Goal: Information Seeking & Learning: Learn about a topic

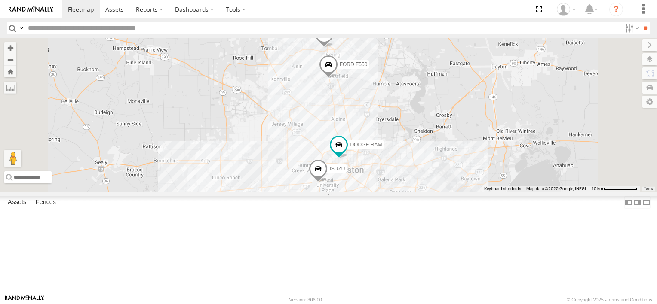
click at [453, 128] on div "FORD F550 ISUZU TRANSIT VAN DODGE RAM" at bounding box center [328, 115] width 657 height 154
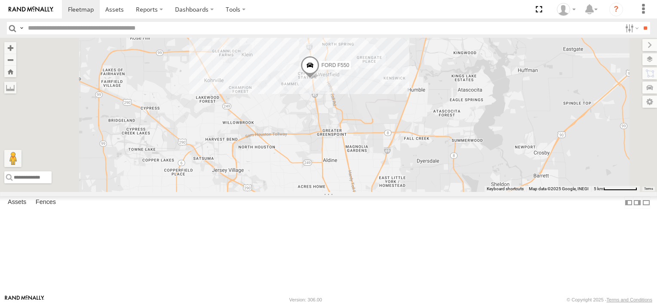
click at [453, 128] on div "FORD F550 ISUZU TRANSIT VAN DODGE RAM" at bounding box center [328, 115] width 657 height 154
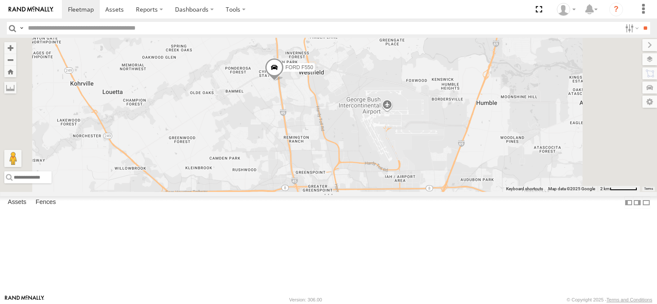
click at [391, 135] on div "FORD F550 ISUZU TRANSIT VAN DODGE RAM" at bounding box center [328, 115] width 657 height 154
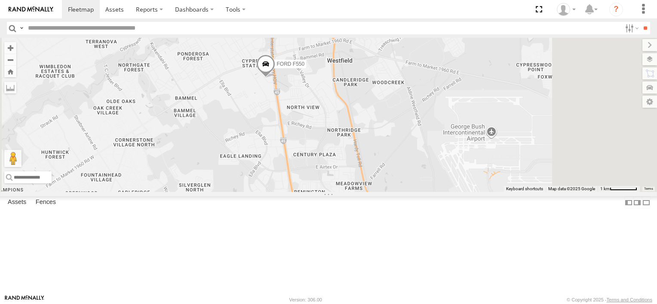
click at [391, 135] on div "FORD F550 ISUZU TRANSIT VAN DODGE RAM" at bounding box center [328, 115] width 657 height 154
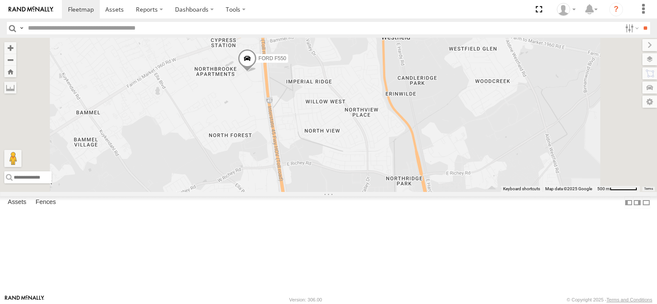
click at [360, 131] on div "FORD F550 ISUZU TRANSIT VAN DODGE RAM" at bounding box center [328, 115] width 657 height 154
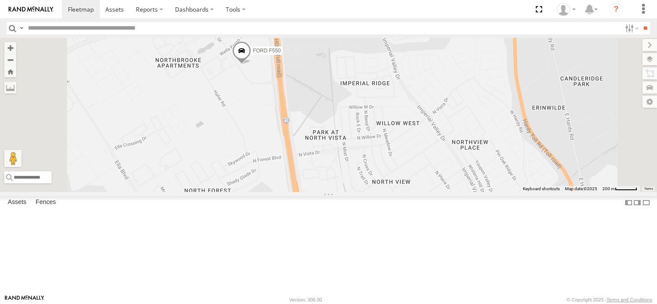
click at [354, 123] on div "FORD F550 ISUZU TRANSIT VAN DODGE RAM" at bounding box center [328, 115] width 657 height 154
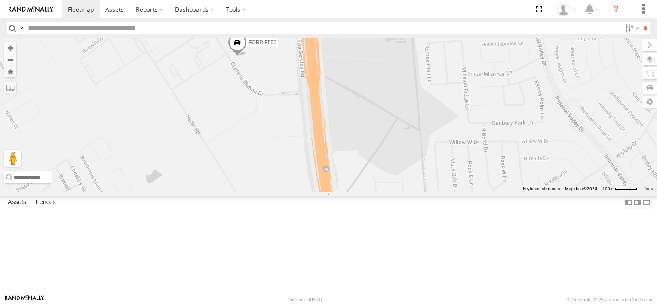
click at [354, 123] on div "FORD F550 ISUZU TRANSIT VAN DODGE RAM" at bounding box center [328, 115] width 657 height 154
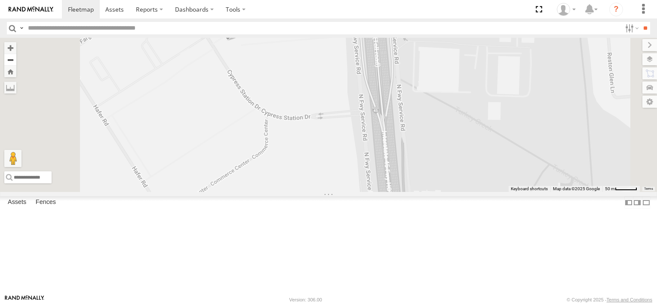
click at [16, 60] on button "Zoom out" at bounding box center [10, 60] width 12 height 12
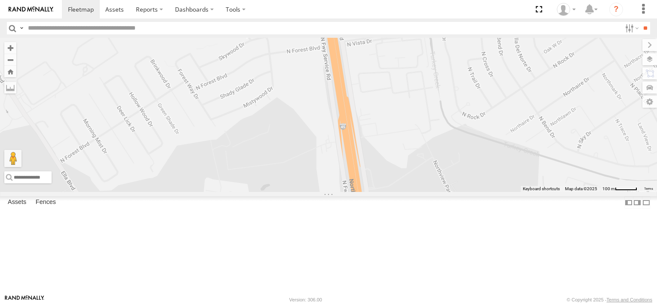
drag, startPoint x: 447, startPoint y: 177, endPoint x: 404, endPoint y: -41, distance: 222.5
click at [404, 0] on html at bounding box center [328, 152] width 657 height 304
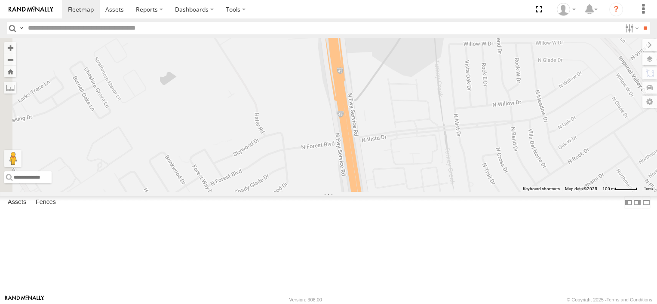
drag, startPoint x: 456, startPoint y: 233, endPoint x: 469, endPoint y: 326, distance: 93.6
click at [469, 304] on html at bounding box center [328, 152] width 657 height 304
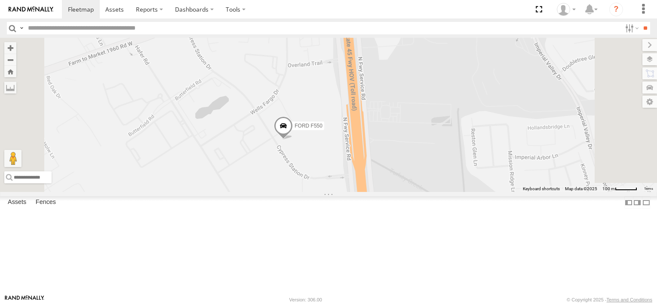
drag, startPoint x: 400, startPoint y: 62, endPoint x: 437, endPoint y: 246, distance: 187.6
click at [437, 192] on div "FORD F550 ISUZU TRANSIT VAN DODGE RAM" at bounding box center [328, 115] width 657 height 154
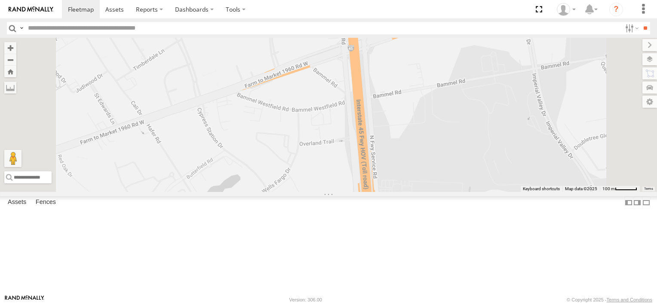
drag, startPoint x: 428, startPoint y: 118, endPoint x: 439, endPoint y: 202, distance: 85.4
click at [439, 192] on div "FORD F550 ISUZU TRANSIT VAN DODGE RAM" at bounding box center [328, 115] width 657 height 154
click at [16, 58] on button "Zoom out" at bounding box center [10, 60] width 12 height 12
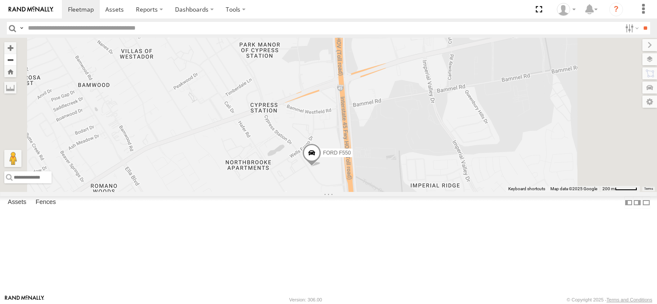
click at [16, 58] on button "Zoom out" at bounding box center [10, 60] width 12 height 12
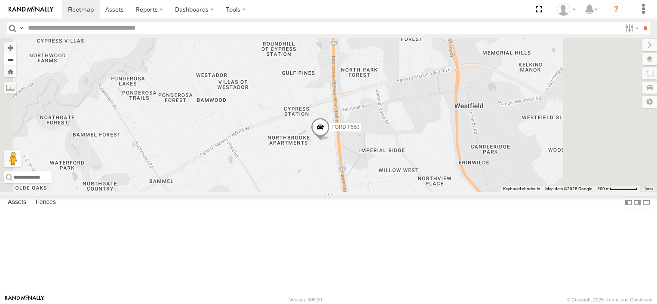
click at [16, 58] on button "Zoom out" at bounding box center [10, 60] width 12 height 12
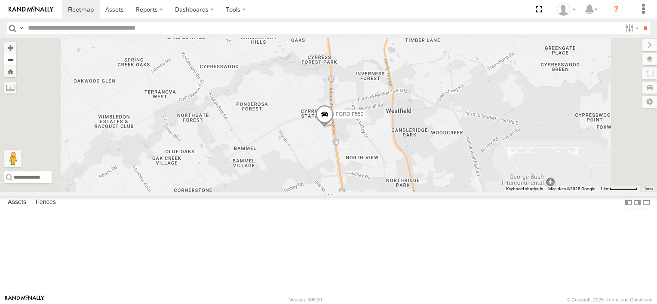
click at [16, 58] on button "Zoom out" at bounding box center [10, 60] width 12 height 12
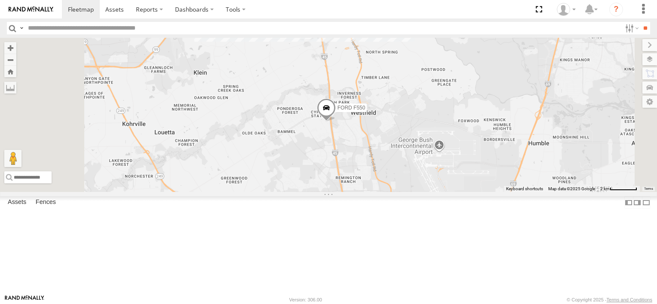
click at [433, 182] on div "FORD F550 ISUZU TRANSIT VAN DODGE RAM" at bounding box center [328, 115] width 657 height 154
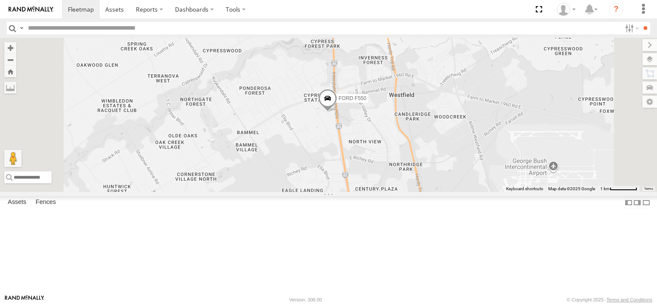
click at [433, 182] on div "FORD F550 ISUZU TRANSIT VAN DODGE RAM" at bounding box center [328, 115] width 657 height 154
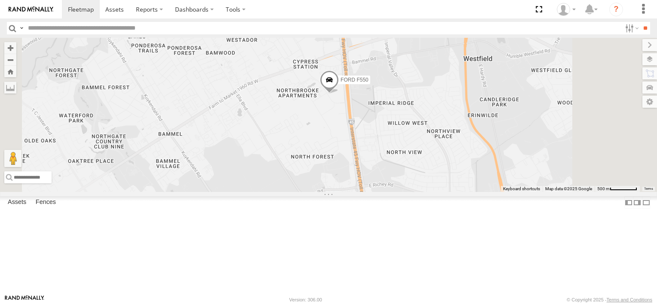
click at [439, 158] on div "FORD F550 ISUZU TRANSIT VAN DODGE RAM" at bounding box center [328, 115] width 657 height 154
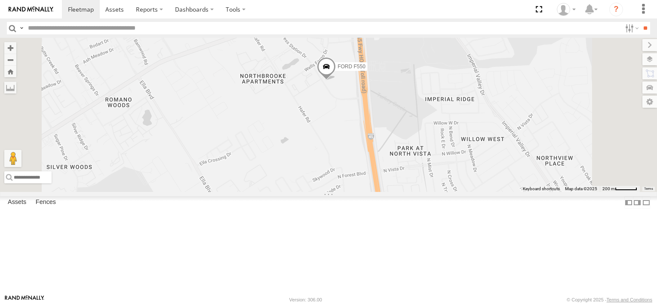
click at [440, 148] on div "FORD F550 ISUZU TRANSIT VAN DODGE RAM" at bounding box center [328, 115] width 657 height 154
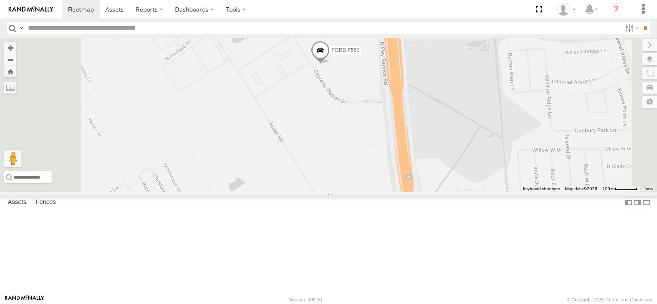
click at [442, 121] on div "FORD F550 ISUZU TRANSIT VAN DODGE RAM" at bounding box center [328, 115] width 657 height 154
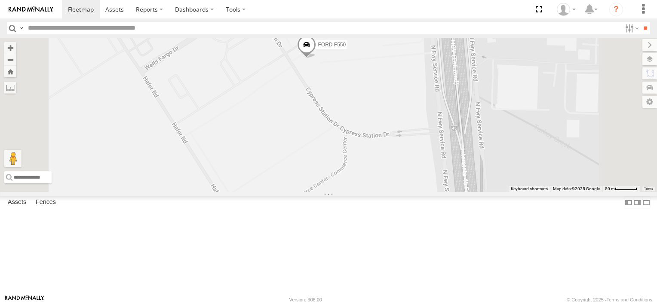
click at [431, 112] on div "FORD F550 ISUZU TRANSIT VAN DODGE RAM" at bounding box center [328, 115] width 657 height 154
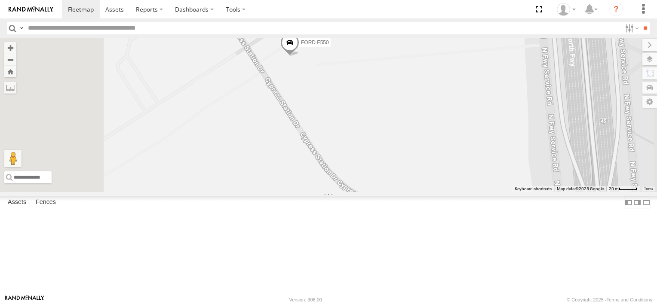
click at [431, 112] on div "FORD F550 ISUZU TRANSIT VAN DODGE RAM" at bounding box center [328, 115] width 657 height 154
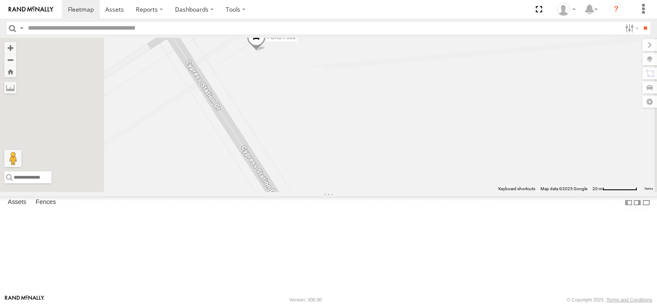
click at [431, 112] on div "FORD F550 ISUZU TRANSIT VAN DODGE RAM" at bounding box center [328, 115] width 657 height 154
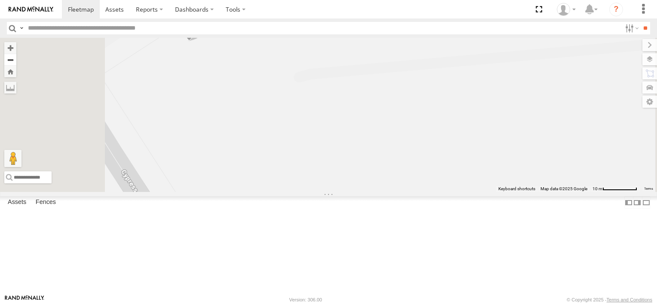
click at [16, 59] on button "Zoom out" at bounding box center [10, 60] width 12 height 12
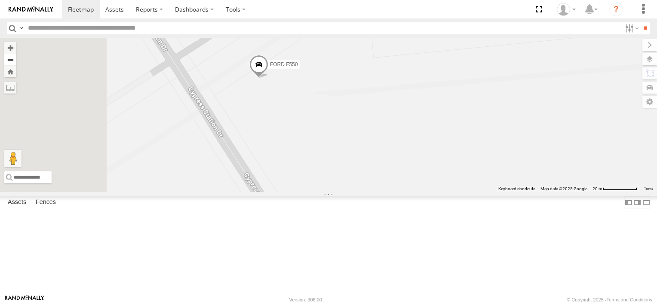
click at [16, 59] on button "Zoom out" at bounding box center [10, 60] width 12 height 12
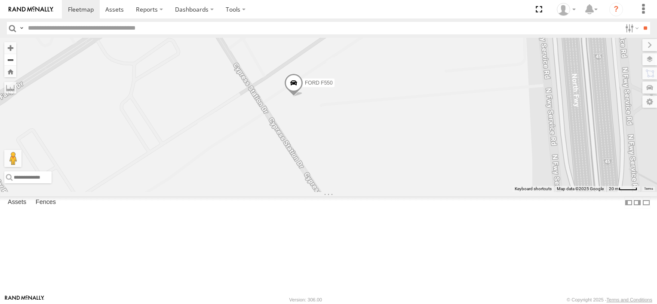
click at [16, 59] on button "Zoom out" at bounding box center [10, 60] width 12 height 12
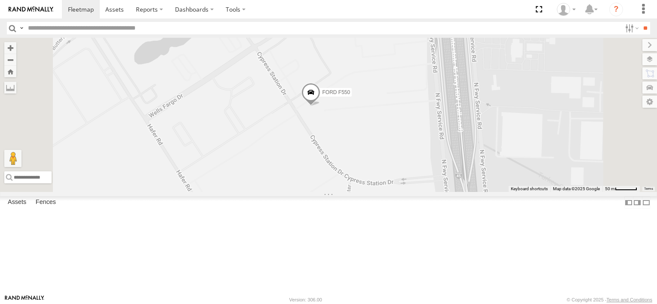
click at [0, 0] on div "DODGE RAM" at bounding box center [0, 0] width 0 height 0
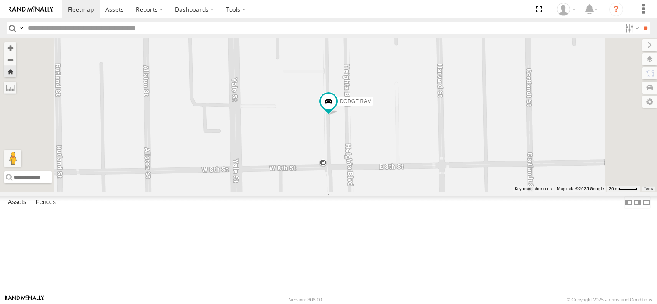
click at [41, 10] on img at bounding box center [31, 9] width 45 height 6
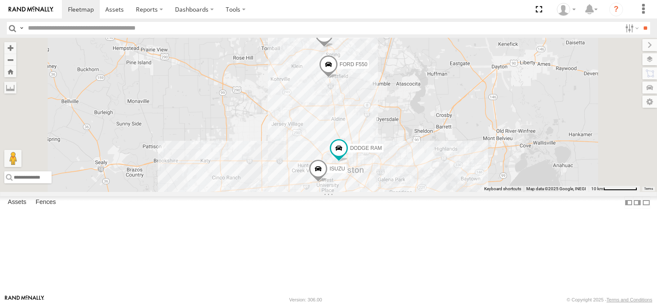
click at [369, 37] on span "TRANSIT VAN" at bounding box center [352, 34] width 34 height 6
click at [382, 41] on div at bounding box center [324, 34] width 117 height 13
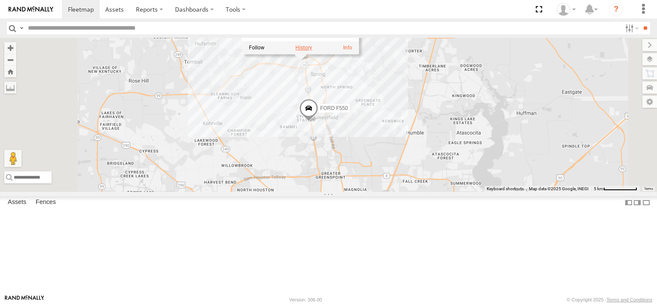
click at [312, 51] on label at bounding box center [303, 48] width 17 height 6
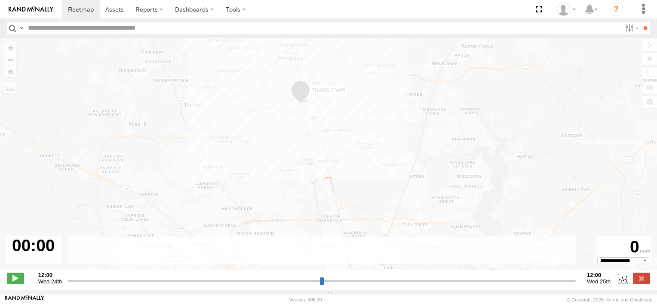
type input "**********"
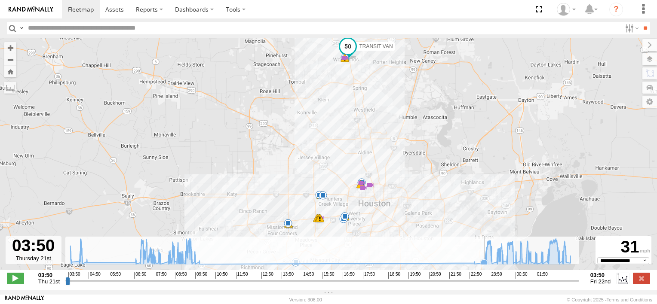
click at [483, 266] on icon at bounding box center [483, 263] width 7 height 7
click at [488, 265] on icon at bounding box center [320, 252] width 508 height 26
click at [516, 263] on icon at bounding box center [516, 259] width 7 height 7
click at [525, 267] on icon at bounding box center [525, 263] width 7 height 7
click at [538, 267] on icon at bounding box center [536, 263] width 7 height 7
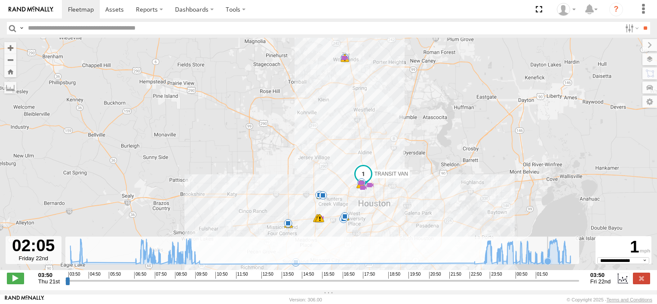
click at [547, 265] on icon at bounding box center [547, 261] width 7 height 7
click at [557, 263] on icon at bounding box center [320, 252] width 508 height 26
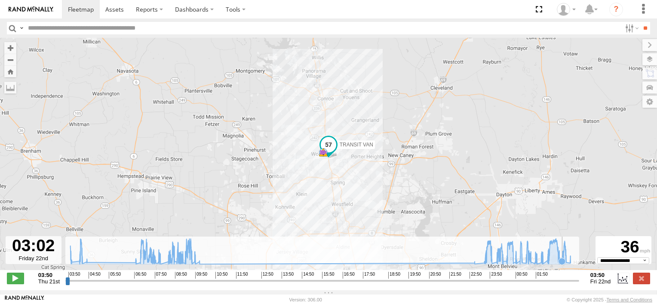
click at [561, 265] on icon at bounding box center [561, 261] width 7 height 7
click at [564, 265] on icon at bounding box center [320, 252] width 508 height 26
click at [567, 266] on icon at bounding box center [565, 262] width 7 height 7
click at [569, 265] on icon at bounding box center [569, 263] width 7 height 7
click at [569, 262] on icon at bounding box center [320, 252] width 508 height 26
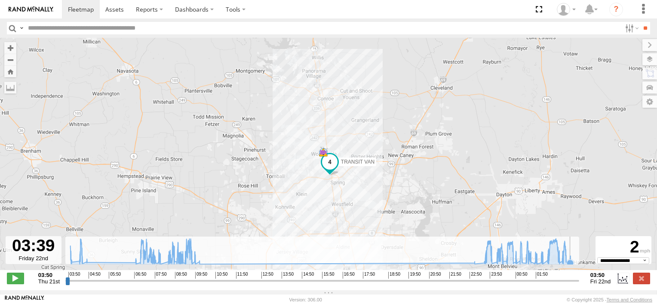
click at [569, 262] on icon at bounding box center [320, 252] width 508 height 26
click at [575, 260] on rect at bounding box center [321, 251] width 513 height 28
click at [329, 163] on span at bounding box center [329, 161] width 15 height 15
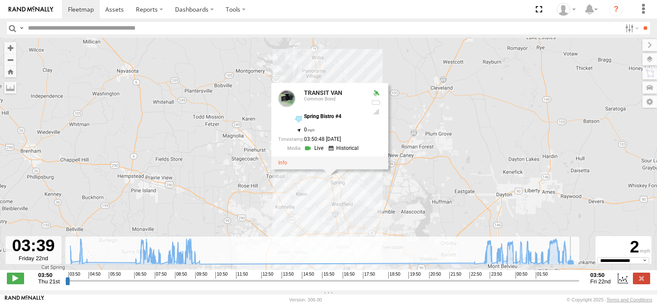
click at [575, 265] on rect at bounding box center [321, 251] width 513 height 28
click at [567, 262] on icon at bounding box center [320, 252] width 508 height 26
click at [39, 6] on img at bounding box center [31, 9] width 45 height 6
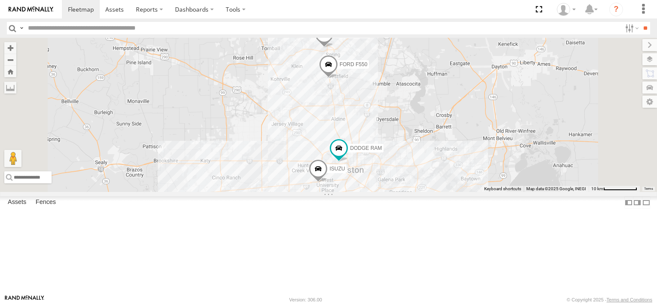
click at [0, 0] on div "DODGE RAM Common Bond" at bounding box center [0, 0] width 0 height 0
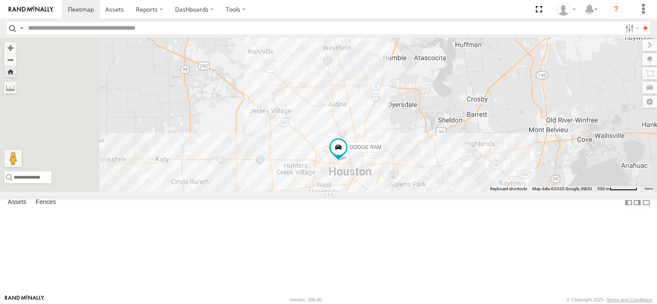
click at [0, 0] on div "DODGE RAM Common Bond" at bounding box center [0, 0] width 0 height 0
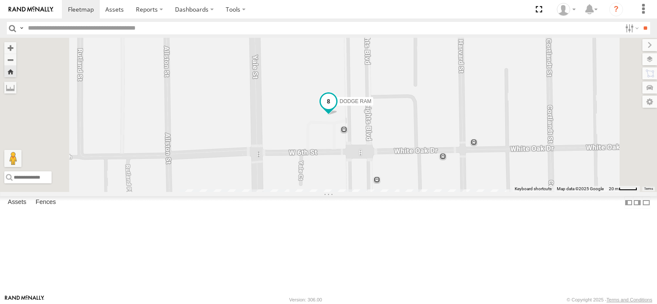
click at [371, 104] on span "DODGE RAM" at bounding box center [355, 101] width 32 height 6
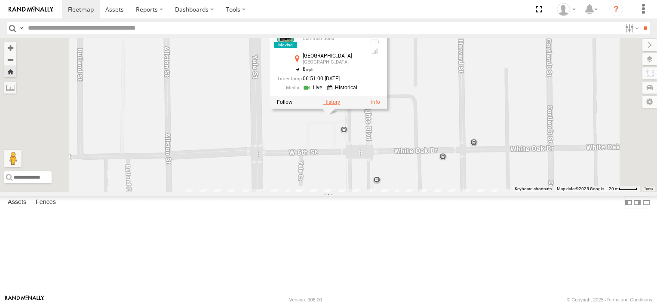
click at [340, 105] on label at bounding box center [331, 102] width 17 height 6
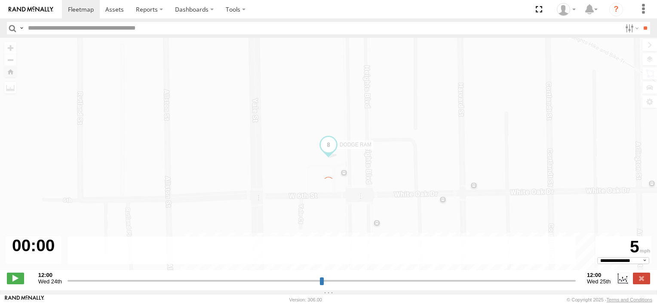
type input "**********"
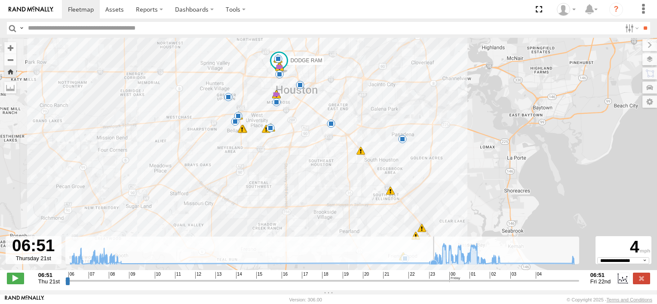
click at [434, 265] on icon at bounding box center [433, 263] width 7 height 7
click at [439, 265] on icon at bounding box center [438, 262] width 7 height 7
click at [446, 265] on icon at bounding box center [322, 254] width 512 height 21
click at [454, 265] on icon at bounding box center [452, 262] width 7 height 7
click at [466, 265] on icon at bounding box center [466, 262] width 7 height 7
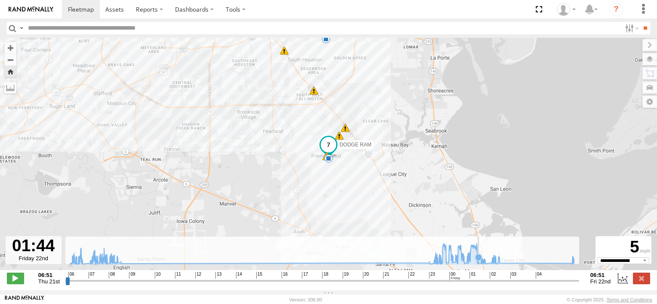
click at [478, 261] on icon at bounding box center [478, 257] width 7 height 7
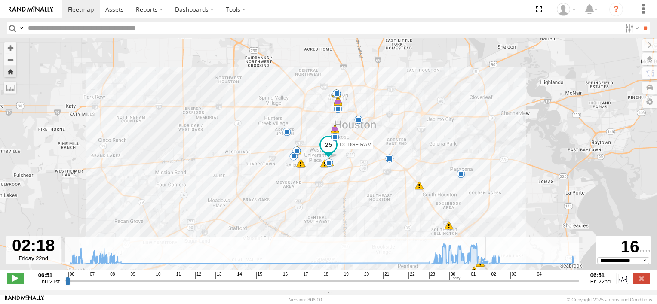
click at [486, 263] on icon at bounding box center [322, 254] width 512 height 21
click at [491, 262] on icon at bounding box center [322, 254] width 512 height 21
click at [498, 262] on icon at bounding box center [322, 254] width 512 height 21
click at [502, 262] on icon at bounding box center [322, 254] width 512 height 21
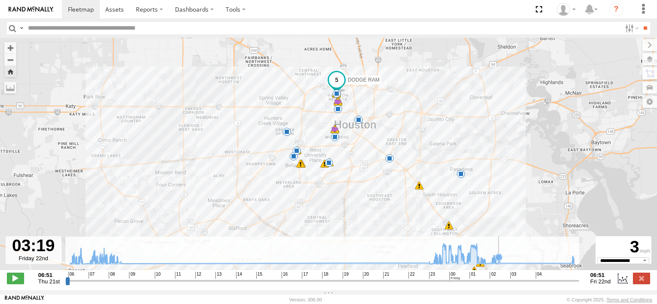
click at [498, 261] on icon at bounding box center [498, 257] width 7 height 7
click at [563, 260] on rect at bounding box center [321, 251] width 513 height 28
click at [571, 262] on icon at bounding box center [322, 254] width 512 height 21
click at [562, 265] on icon at bounding box center [322, 254] width 512 height 21
click at [500, 266] on icon at bounding box center [499, 263] width 7 height 7
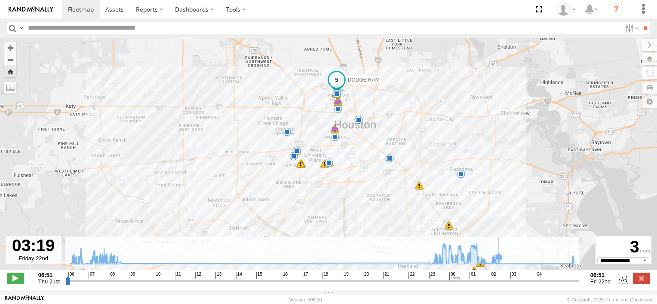
click at [498, 261] on icon at bounding box center [498, 257] width 7 height 7
click at [569, 263] on icon at bounding box center [322, 254] width 512 height 21
click at [502, 265] on icon at bounding box center [322, 254] width 512 height 21
click at [570, 261] on icon at bounding box center [322, 254] width 512 height 21
click at [500, 262] on icon at bounding box center [322, 254] width 512 height 21
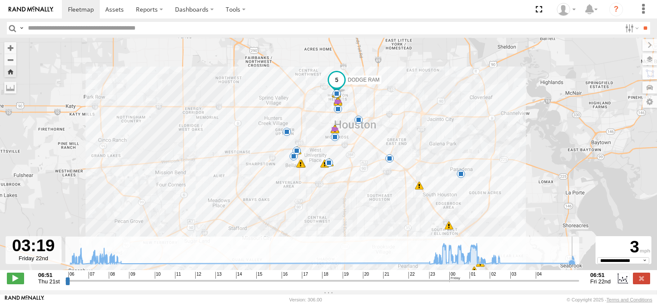
click at [570, 265] on icon at bounding box center [571, 263] width 7 height 7
click at [40, 7] on img at bounding box center [31, 9] width 45 height 6
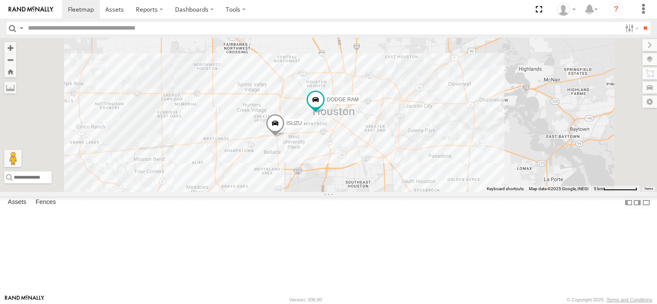
drag, startPoint x: 519, startPoint y: 196, endPoint x: 485, endPoint y: 110, distance: 92.2
click at [485, 110] on div "2 ISUZU DODGE RAM" at bounding box center [328, 115] width 657 height 154
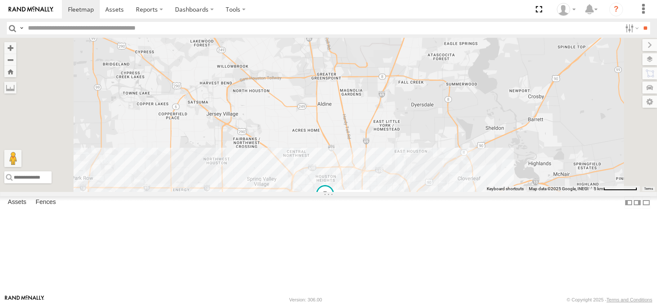
drag, startPoint x: 485, startPoint y: 110, endPoint x: 495, endPoint y: 208, distance: 98.0
click at [495, 192] on div "2 ISUZU DODGE RAM" at bounding box center [328, 115] width 657 height 154
click at [313, 31] on div "2" at bounding box center [304, 22] width 17 height 17
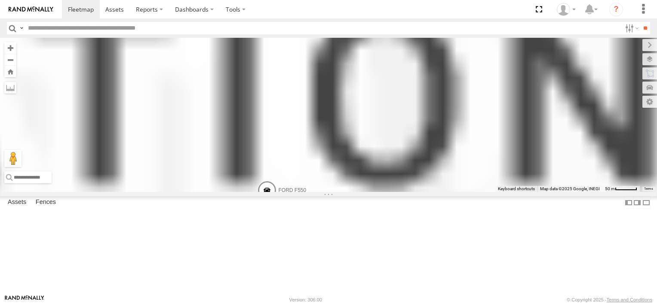
click at [412, 75] on div "ISUZU DODGE RAM FORD F550 TRANSIT VAN" at bounding box center [328, 115] width 657 height 154
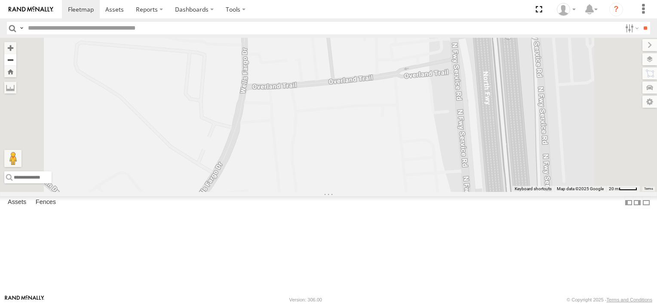
click at [16, 60] on button "Zoom out" at bounding box center [10, 60] width 12 height 12
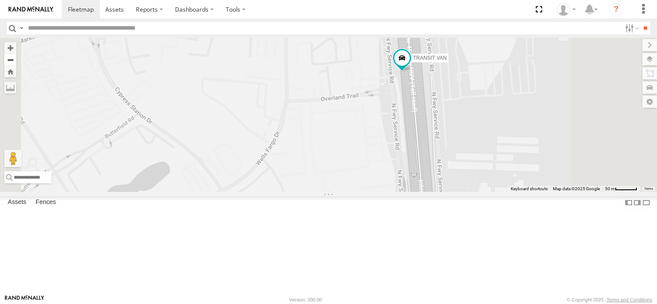
click at [16, 60] on button "Zoom out" at bounding box center [10, 60] width 12 height 12
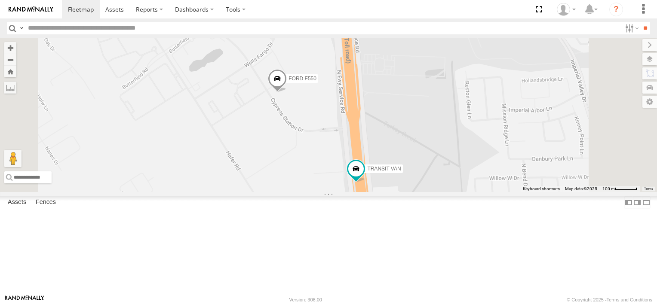
drag, startPoint x: 544, startPoint y: 193, endPoint x: 517, endPoint y: 101, distance: 95.4
click at [517, 101] on div "ISUZU DODGE RAM FORD F550 TRANSIT VAN" at bounding box center [328, 115] width 657 height 154
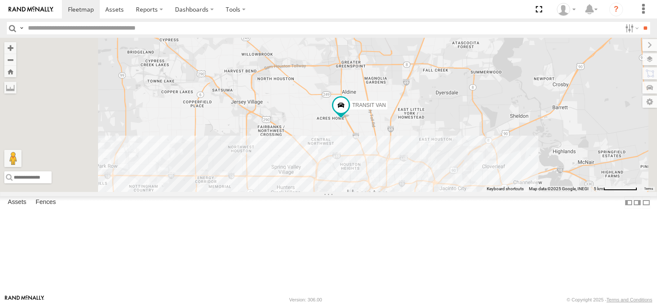
click at [0, 0] on div "FORD F550 Common Bond [GEOGRAPHIC_DATA][PERSON_NAME] 30.0139 -95.43179 Video" at bounding box center [0, 0] width 0 height 0
click at [0, 0] on div "FORD F550" at bounding box center [0, 0] width 0 height 0
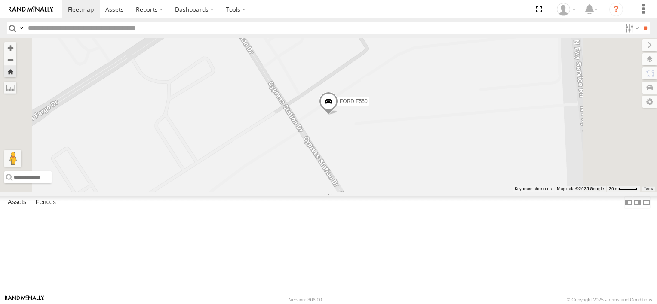
click at [367, 104] on span "FORD F550" at bounding box center [353, 101] width 28 height 6
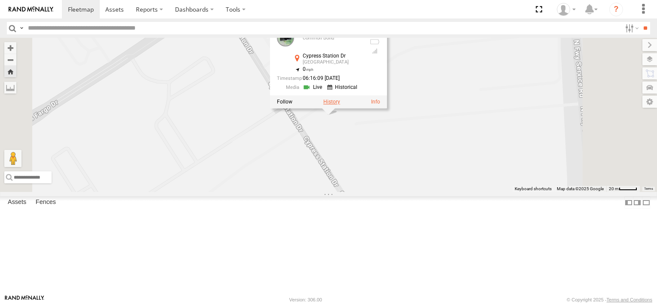
click at [340, 105] on label at bounding box center [331, 102] width 17 height 6
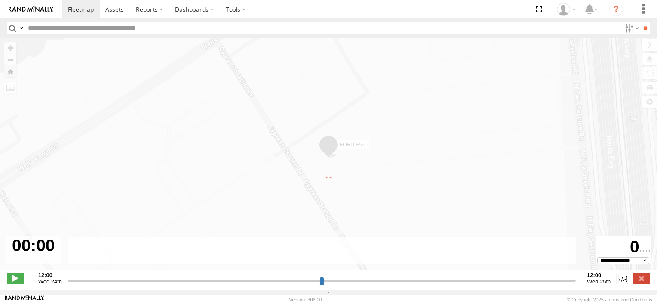
type input "**********"
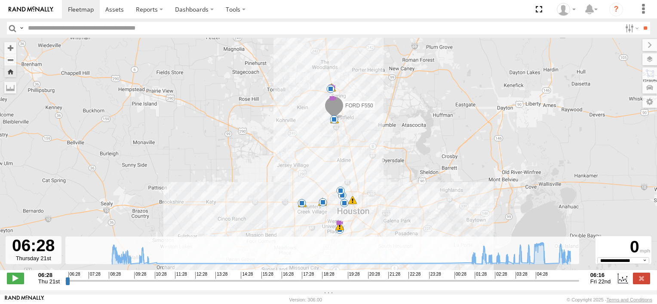
click at [360, 109] on span "FORD F550" at bounding box center [359, 106] width 28 height 6
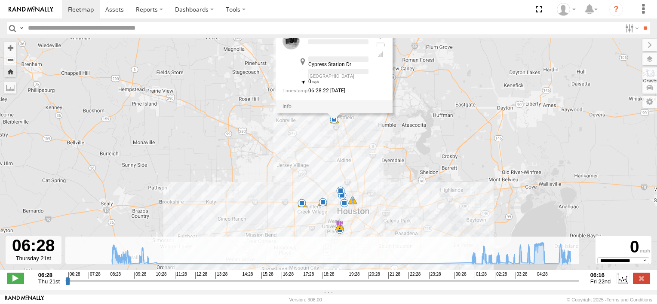
click at [360, 109] on div at bounding box center [333, 106] width 117 height 13
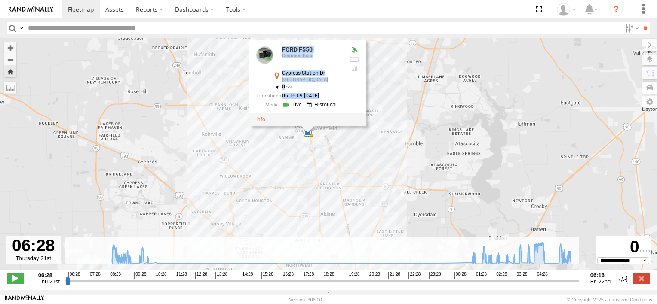
click at [357, 139] on div "FORD F550 08:26 Thu 08:26 Thu 02:46 Fri 03:09 Fri 03:25 Fri 03:28 Fri 03:40 Fri…" at bounding box center [328, 158] width 657 height 241
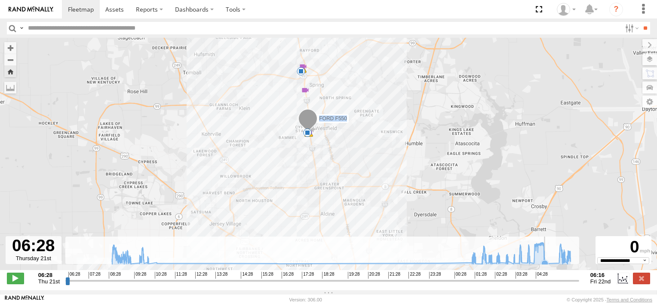
click at [547, 265] on icon at bounding box center [544, 264] width 9 height 9
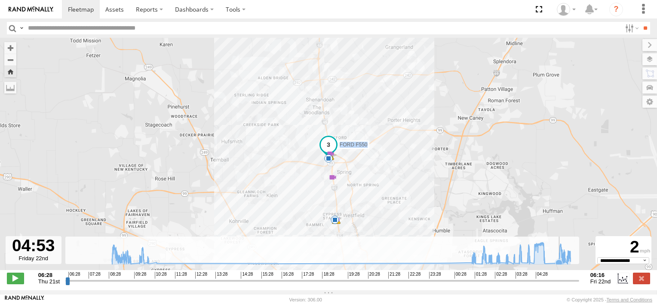
click at [556, 264] on icon at bounding box center [558, 263] width 9 height 9
click at [573, 265] on icon at bounding box center [569, 261] width 7 height 7
click at [471, 266] on icon at bounding box center [471, 262] width 7 height 7
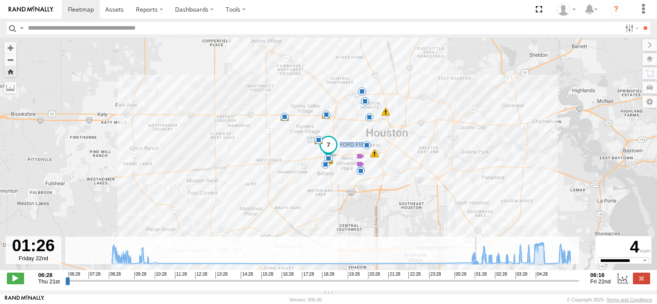
click at [478, 264] on icon at bounding box center [341, 253] width 467 height 22
click at [480, 266] on icon at bounding box center [481, 263] width 7 height 7
click at [545, 266] on icon at bounding box center [544, 263] width 7 height 7
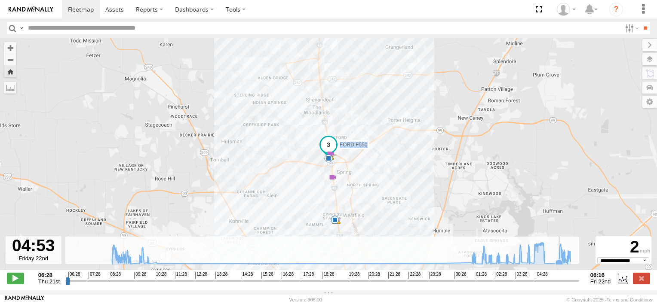
click at [558, 264] on icon at bounding box center [558, 263] width 7 height 7
click at [561, 263] on icon at bounding box center [341, 253] width 467 height 22
click at [566, 266] on icon at bounding box center [565, 262] width 7 height 7
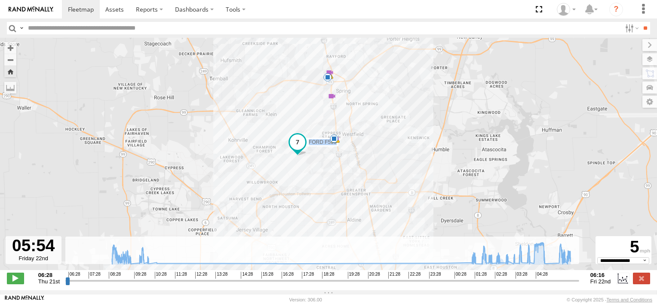
drag, startPoint x: 409, startPoint y: 199, endPoint x: 408, endPoint y: 116, distance: 82.5
click at [408, 116] on div "FORD F550 08:26 Thu 08:26 Thu 02:46 Fri 03:09 Fri 03:25 Fri 03:28 Fri 03:40 Fri…" at bounding box center [328, 158] width 657 height 241
click at [297, 147] on span at bounding box center [297, 141] width 15 height 15
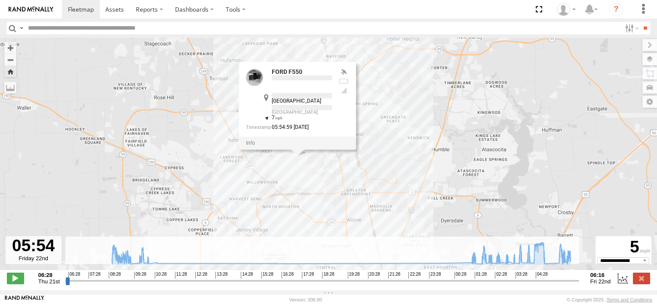
click at [297, 147] on div at bounding box center [297, 143] width 117 height 13
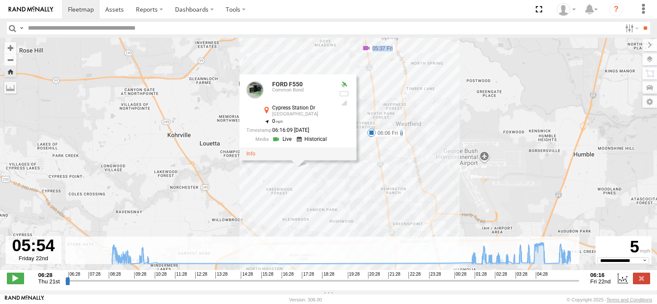
click at [351, 192] on div "FORD F550 08:26 Thu 08:26 Thu 02:46 Fri 03:09 Fri 03:25 Fri 03:28 Fri 03:40 Fri…" at bounding box center [328, 158] width 657 height 241
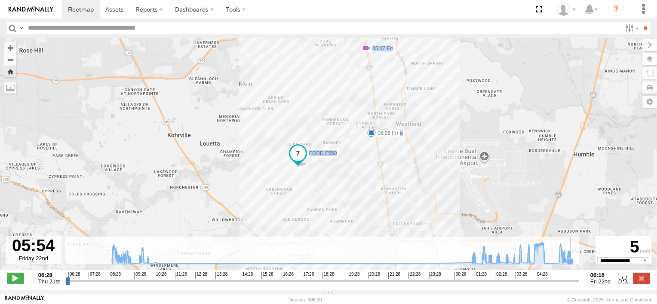
click at [570, 265] on icon at bounding box center [569, 261] width 7 height 7
click at [563, 264] on icon at bounding box center [341, 253] width 467 height 22
click at [559, 264] on icon at bounding box center [341, 253] width 467 height 22
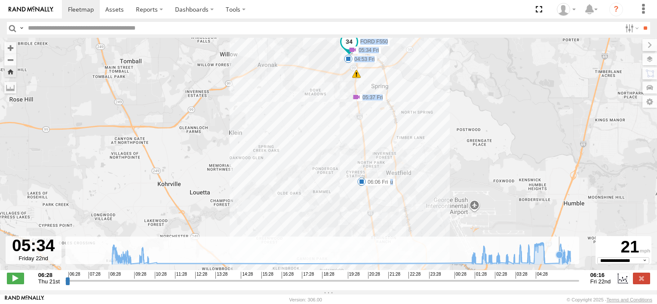
click at [559, 264] on icon at bounding box center [341, 253] width 467 height 22
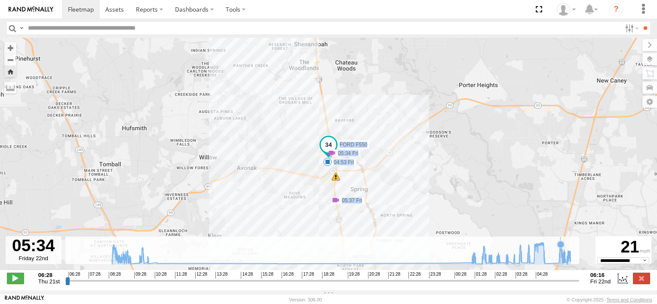
click at [560, 264] on icon at bounding box center [341, 253] width 467 height 22
click at [562, 265] on icon at bounding box center [562, 261] width 7 height 7
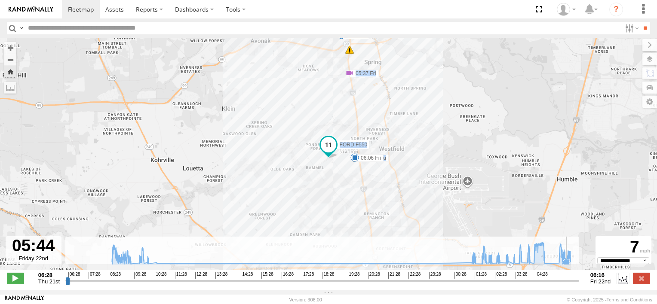
click at [566, 266] on icon at bounding box center [565, 262] width 7 height 7
click at [285, 201] on div "FORD F550 08:26 Thu 08:26 Thu 02:46 Fri 03:09 Fri 03:25 Fri 03:28 Fri 03:40 Fri…" at bounding box center [328, 158] width 657 height 241
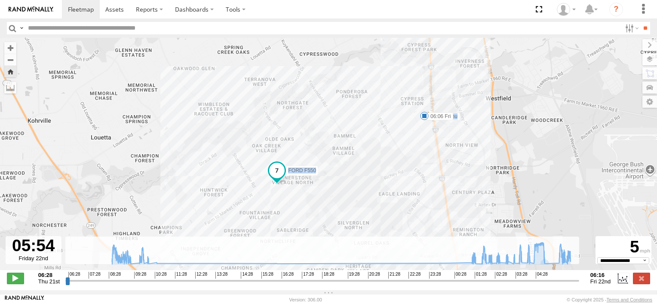
click at [285, 201] on div "FORD F550 08:26 Thu 08:26 Thu 02:46 Fri 03:09 Fri 03:25 Fri 03:28 Fri 03:40 Fri…" at bounding box center [328, 158] width 657 height 241
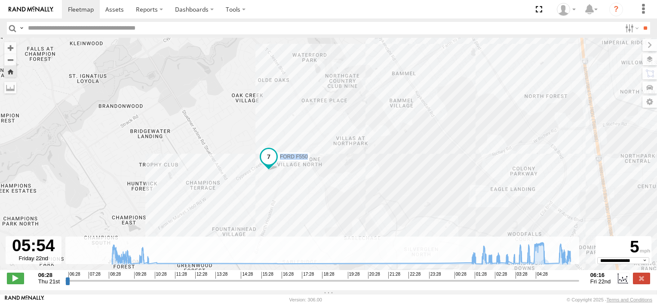
click at [281, 187] on div "FORD F550 08:26 Thu 08:26 Thu 02:46 Fri 03:09 Fri 03:25 Fri 03:28 Fri 03:40 Fri…" at bounding box center [328, 158] width 657 height 241
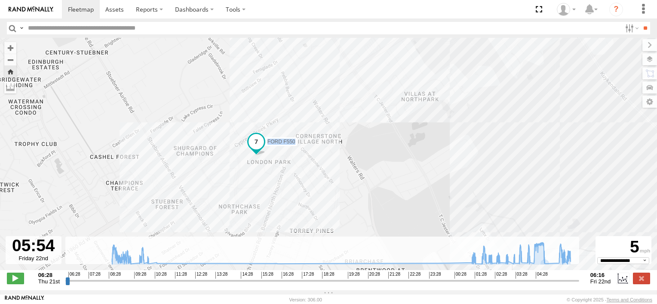
click at [297, 158] on div "FORD F550 08:26 Thu 08:26 Thu 02:46 Fri 03:09 Fri 03:25 Fri 03:28 Fri 03:40 Fri…" at bounding box center [328, 158] width 657 height 241
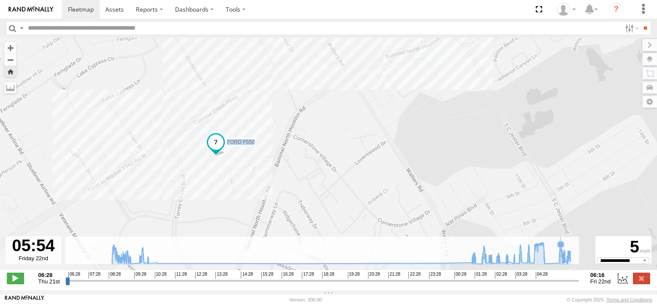
click at [560, 248] on icon at bounding box center [560, 244] width 7 height 7
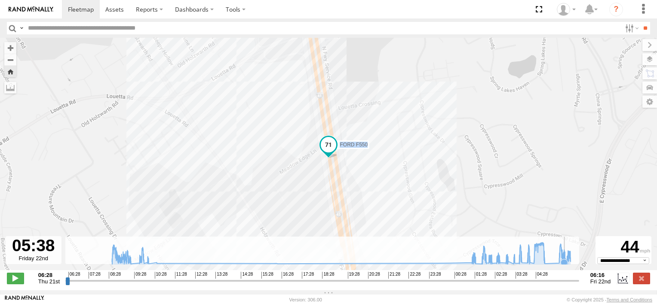
click at [564, 254] on icon at bounding box center [341, 253] width 467 height 22
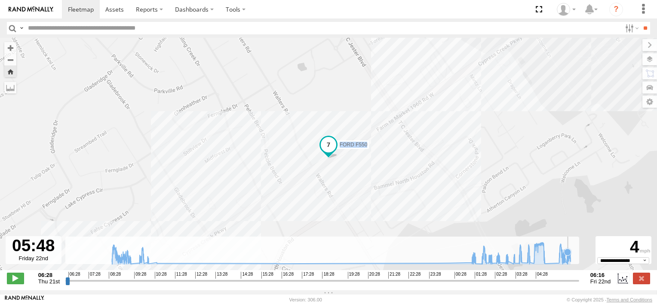
click at [568, 254] on icon at bounding box center [567, 252] width 7 height 7
click at [571, 256] on icon at bounding box center [341, 253] width 467 height 22
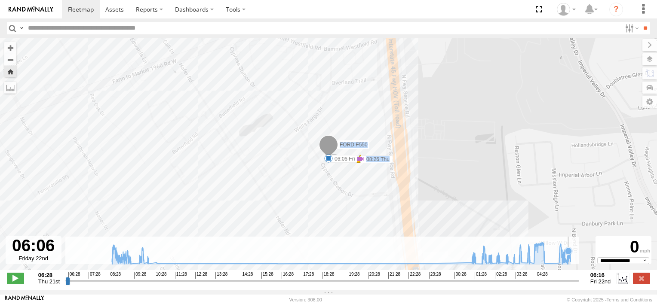
click at [568, 254] on icon at bounding box center [568, 251] width 7 height 7
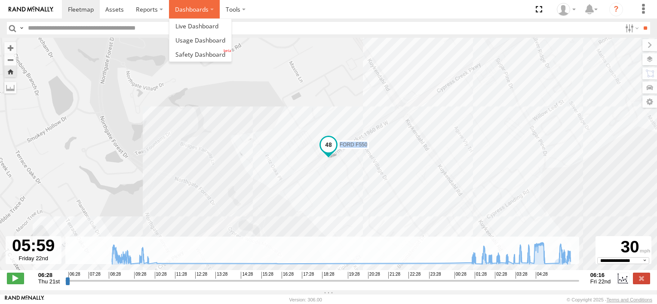
click at [187, 10] on label "Dashboards" at bounding box center [194, 9] width 51 height 18
click at [118, 8] on span at bounding box center [114, 9] width 18 height 8
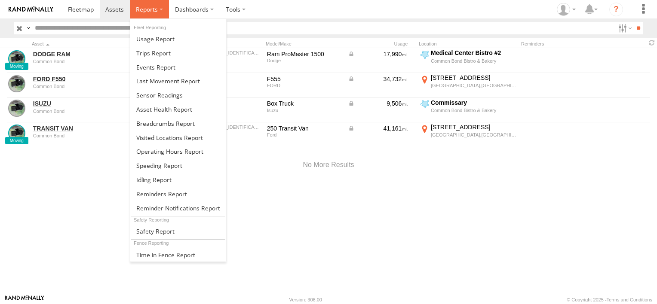
click at [147, 10] on span at bounding box center [147, 9] width 22 height 8
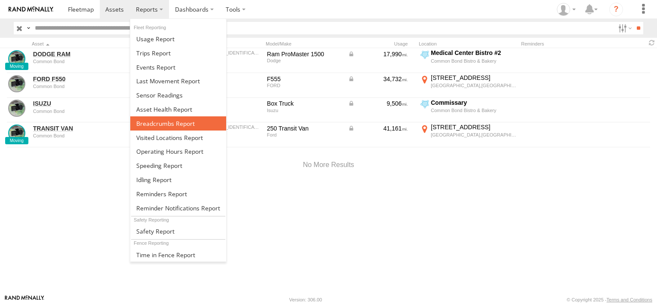
click at [158, 121] on span at bounding box center [165, 123] width 58 height 8
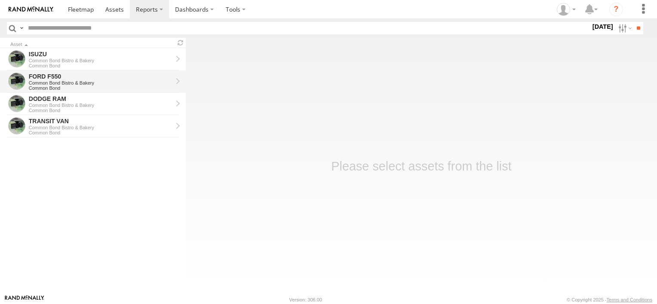
click at [97, 83] on div "Common Bond Bistro & Bakery" at bounding box center [101, 82] width 144 height 5
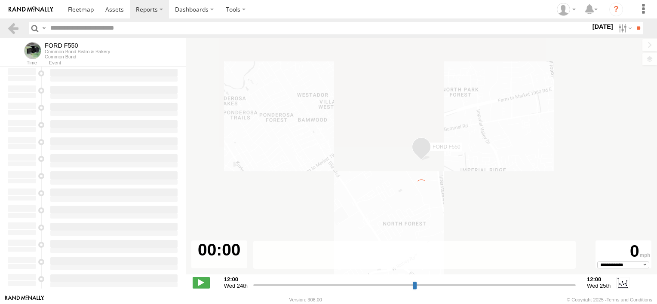
select select "**********"
type input "**********"
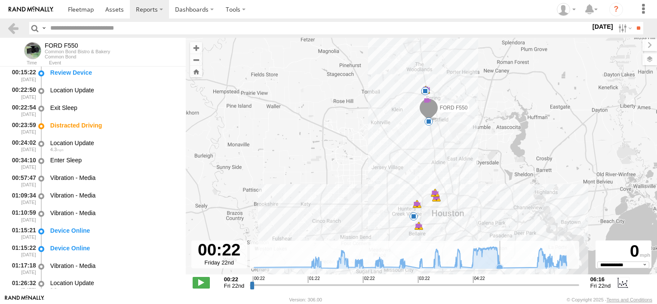
click at [500, 266] on icon at bounding box center [499, 268] width 7 height 7
click at [535, 264] on icon at bounding box center [536, 267] width 9 height 9
click at [502, 264] on icon at bounding box center [410, 258] width 321 height 22
click at [461, 267] on icon at bounding box center [460, 264] width 7 height 7
click at [471, 267] on icon at bounding box center [471, 267] width 7 height 7
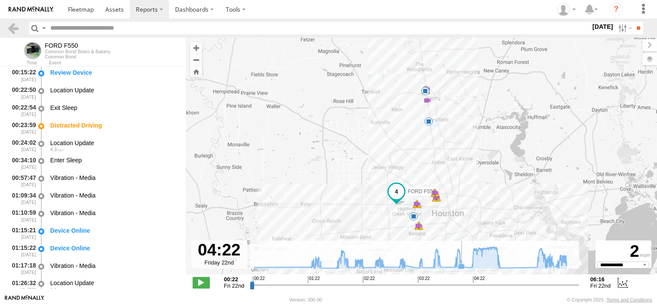
click at [462, 264] on icon at bounding box center [461, 266] width 7 height 7
click at [471, 264] on icon at bounding box center [471, 267] width 7 height 7
click at [502, 266] on icon at bounding box center [499, 268] width 9 height 9
click at [462, 263] on icon at bounding box center [410, 258] width 321 height 22
click at [471, 263] on icon at bounding box center [471, 267] width 9 height 9
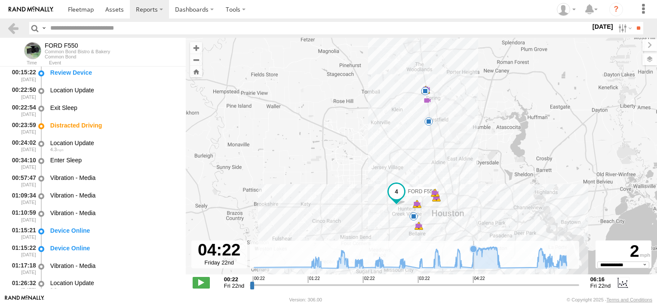
click at [474, 263] on icon at bounding box center [410, 258] width 321 height 22
click at [479, 262] on icon at bounding box center [410, 258] width 312 height 22
click at [481, 258] on icon at bounding box center [410, 258] width 321 height 22
click at [489, 256] on icon at bounding box center [410, 258] width 312 height 22
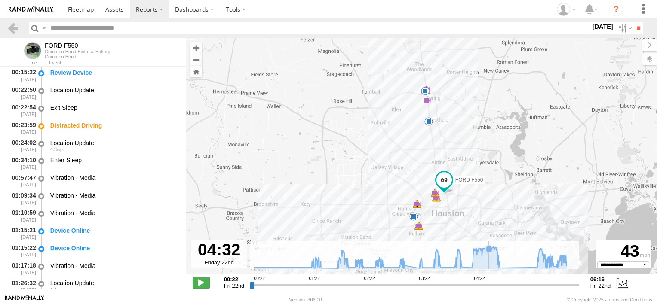
click at [489, 256] on icon at bounding box center [410, 258] width 312 height 22
click at [493, 255] on icon at bounding box center [410, 258] width 321 height 22
click at [498, 255] on icon at bounding box center [410, 258] width 321 height 22
click at [502, 264] on icon at bounding box center [410, 258] width 321 height 22
click at [529, 262] on rect at bounding box center [414, 255] width 329 height 28
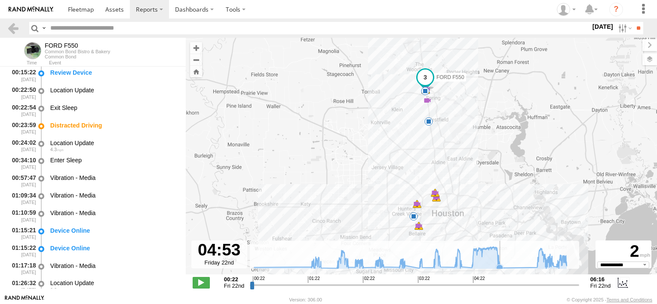
click at [502, 266] on icon at bounding box center [499, 268] width 9 height 9
click at [532, 261] on icon at bounding box center [410, 258] width 321 height 22
click at [541, 261] on icon at bounding box center [410, 258] width 321 height 22
click at [548, 262] on icon at bounding box center [547, 258] width 7 height 7
click at [554, 262] on icon at bounding box center [410, 258] width 321 height 22
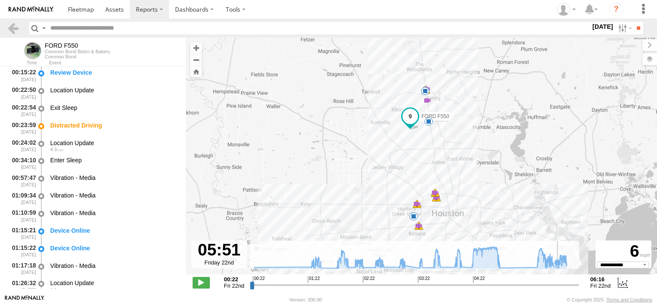
click at [557, 261] on icon at bounding box center [557, 263] width 7 height 7
click at [563, 258] on icon at bounding box center [562, 257] width 7 height 7
click at [567, 260] on icon at bounding box center [410, 258] width 321 height 22
click at [572, 261] on rect at bounding box center [414, 255] width 329 height 28
click at [541, 260] on icon at bounding box center [410, 258] width 321 height 22
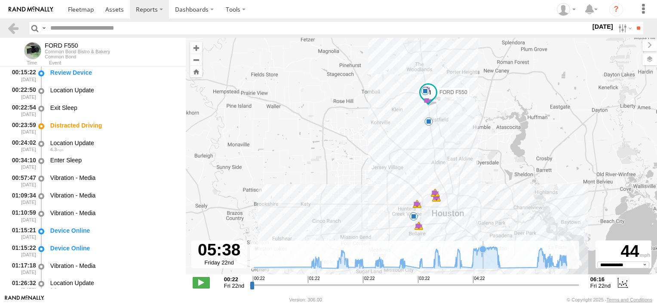
click at [483, 257] on icon at bounding box center [410, 258] width 321 height 22
click at [489, 254] on icon at bounding box center [410, 258] width 321 height 22
click at [495, 253] on icon at bounding box center [494, 249] width 7 height 7
click at [477, 253] on icon at bounding box center [477, 250] width 7 height 7
click at [432, 208] on div "FORD F550 03:25 Fri 03:25 Fri 03:40 Fri 03:40 Fri 04:03 Fri 04:03 Fri 04:53 Fri…" at bounding box center [421, 161] width 471 height 246
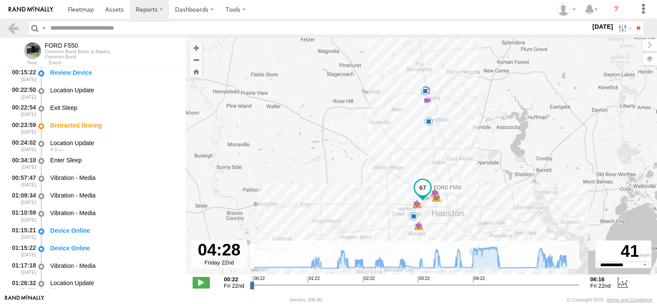
click at [432, 208] on div "FORD F550 03:25 Fri 03:25 Fri 03:40 Fri 03:40 Fri 04:03 Fri 04:03 Fri 04:53 Fri…" at bounding box center [421, 161] width 471 height 246
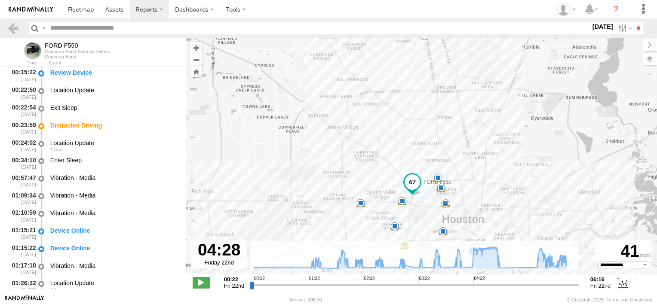
click at [431, 203] on div "FORD F550 03:25 Fri 03:25 Fri 03:40 Fri 03:40 Fri 04:03 Fri 04:03 Fri 04:53 Fri…" at bounding box center [421, 161] width 471 height 246
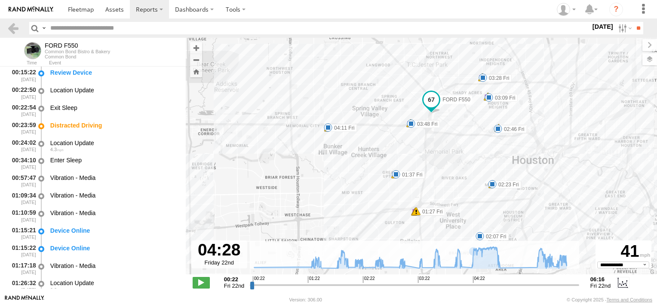
drag, startPoint x: 437, startPoint y: 204, endPoint x: 475, endPoint y: 127, distance: 86.5
click at [475, 127] on div "FORD F550 03:25 Fri 03:25 Fri 03:40 Fri 03:40 Fri 04:03 Fri 04:03 Fri 04:53 Fri…" at bounding box center [421, 161] width 471 height 246
click at [465, 143] on div "FORD F550 03:25 Fri 03:25 Fri 03:40 Fri 03:40 Fri 04:03 Fri 04:03 Fri 04:53 Fri…" at bounding box center [421, 161] width 471 height 246
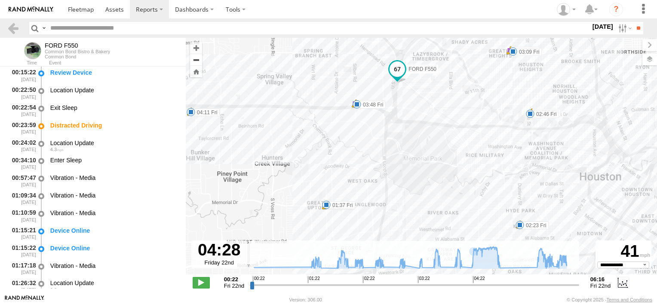
click at [199, 61] on button "Zoom out" at bounding box center [196, 60] width 12 height 12
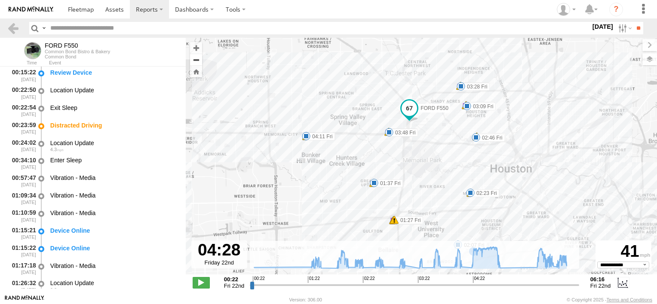
click at [199, 61] on button "Zoom out" at bounding box center [196, 60] width 12 height 12
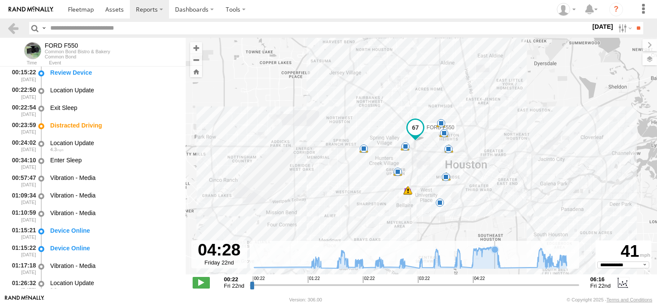
click at [495, 245] on icon at bounding box center [494, 249] width 9 height 9
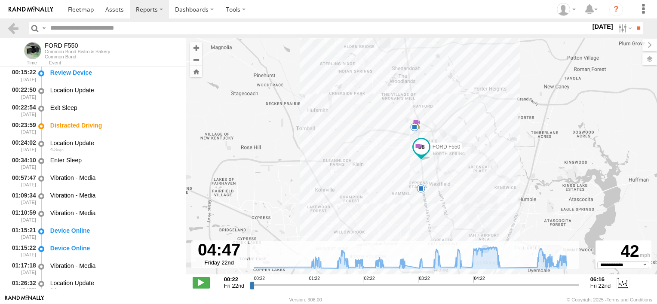
click at [397, 210] on div "FORD F550 03:25 Fri 03:25 Fri 03:40 Fri 03:40 Fri 04:03 Fri 04:03 Fri 04:53 Fri…" at bounding box center [421, 161] width 471 height 246
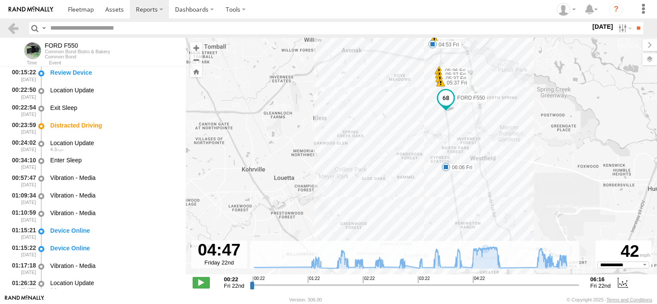
click at [397, 210] on div "FORD F550 03:25 Fri 03:25 Fri 03:40 Fri 03:40 Fri 04:03 Fri 04:03 Fri 04:53 Fri…" at bounding box center [421, 161] width 471 height 246
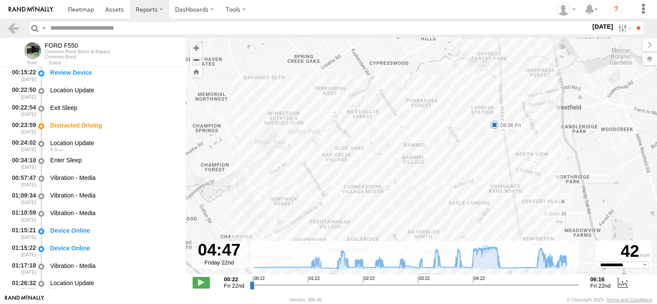
click at [348, 199] on div "FORD F550 03:25 Fri 03:25 Fri 03:40 Fri 03:40 Fri 04:03 Fri 04:03 Fri 04:53 Fri…" at bounding box center [421, 161] width 471 height 246
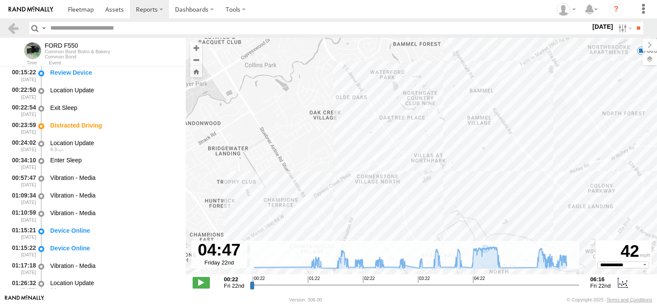
click at [342, 186] on div "FORD F550 03:25 Fri 03:25 Fri 03:40 Fri 03:40 Fri 04:03 Fri 04:03 Fri 04:53 Fri…" at bounding box center [421, 161] width 471 height 246
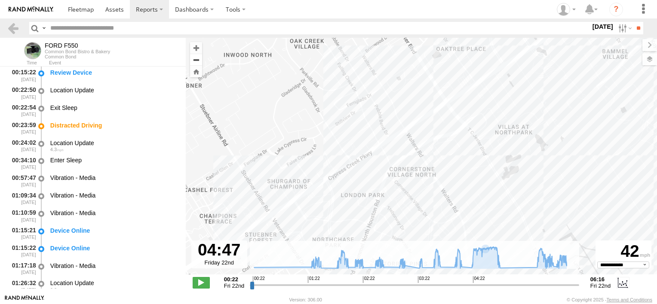
click at [194, 58] on button "Zoom out" at bounding box center [196, 60] width 12 height 12
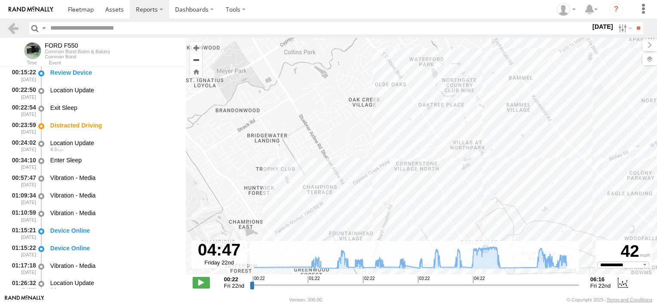
click at [194, 58] on button "Zoom out" at bounding box center [196, 60] width 12 height 12
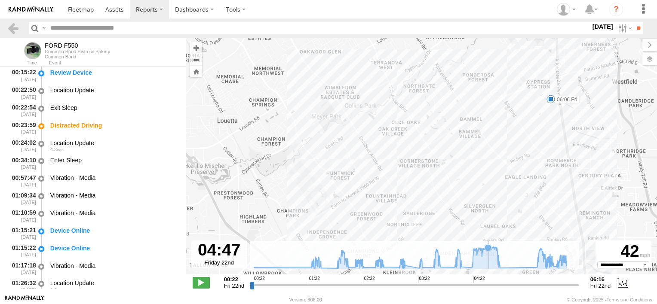
click at [488, 248] on icon at bounding box center [487, 247] width 7 height 7
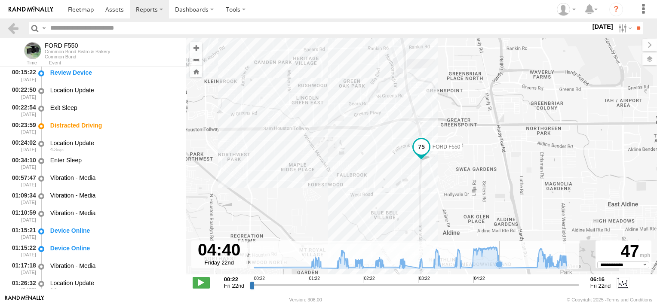
click at [499, 248] on icon at bounding box center [410, 258] width 321 height 22
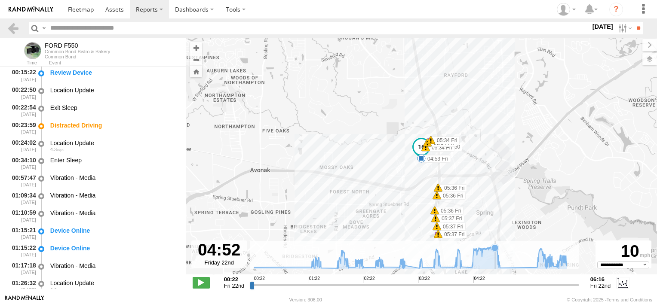
click at [495, 248] on icon at bounding box center [494, 247] width 7 height 7
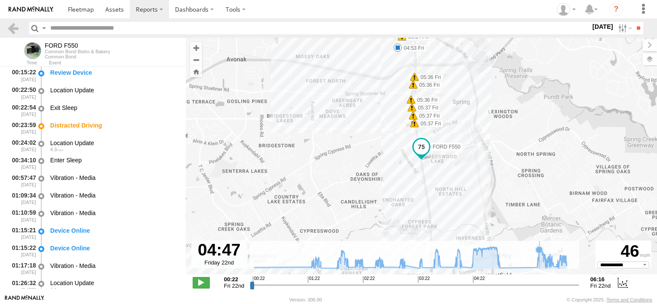
click at [539, 254] on icon at bounding box center [539, 250] width 9 height 9
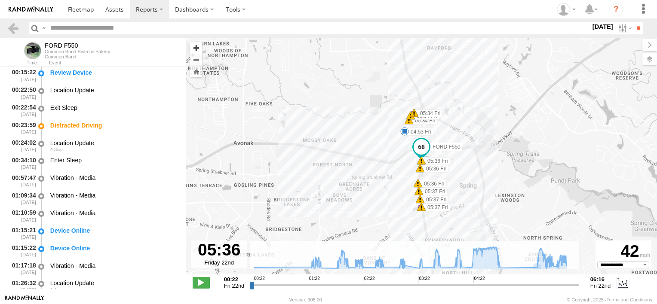
click at [195, 48] on button "Zoom in" at bounding box center [196, 48] width 12 height 12
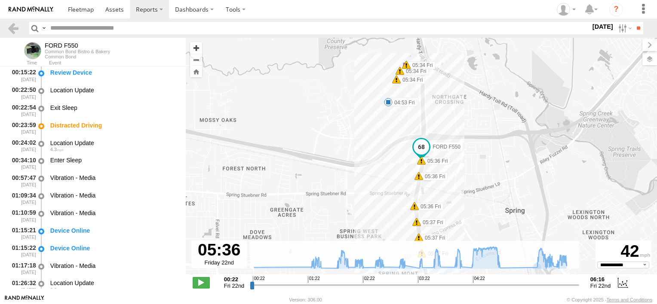
click at [195, 48] on button "Zoom in" at bounding box center [196, 48] width 12 height 12
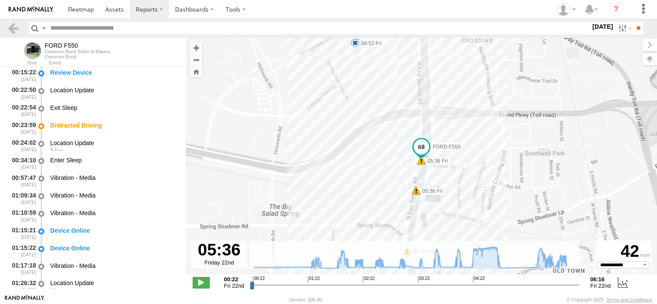
click at [373, 43] on label "04:53 Fri" at bounding box center [369, 44] width 29 height 8
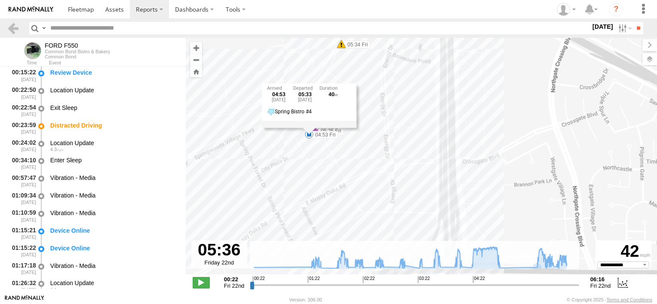
drag, startPoint x: 371, startPoint y: 78, endPoint x: 344, endPoint y: 170, distance: 96.0
click at [344, 170] on div "FORD F550 03:25 Fri 03:25 Fri 03:40 Fri 03:40 Fri 04:03 Fri 04:03 Fri 04:53 Fri…" at bounding box center [421, 161] width 471 height 246
click at [198, 60] on button "Zoom out" at bounding box center [196, 60] width 12 height 12
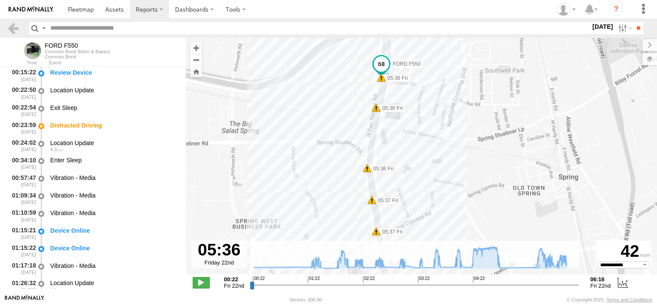
drag, startPoint x: 400, startPoint y: 184, endPoint x: 349, endPoint y: -6, distance: 196.6
click at [349, 0] on html at bounding box center [328, 152] width 657 height 304
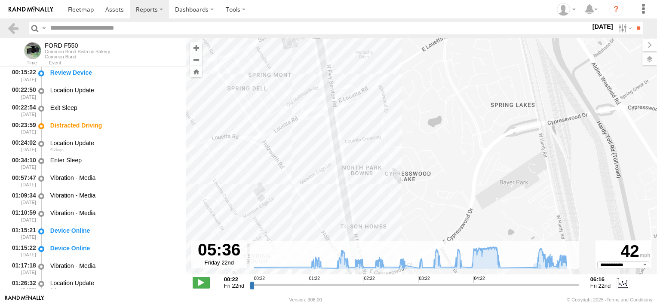
drag, startPoint x: 394, startPoint y: 186, endPoint x: 327, endPoint y: -45, distance: 240.5
click at [327, 0] on html at bounding box center [328, 152] width 657 height 304
click at [195, 58] on button "Zoom out" at bounding box center [196, 60] width 12 height 12
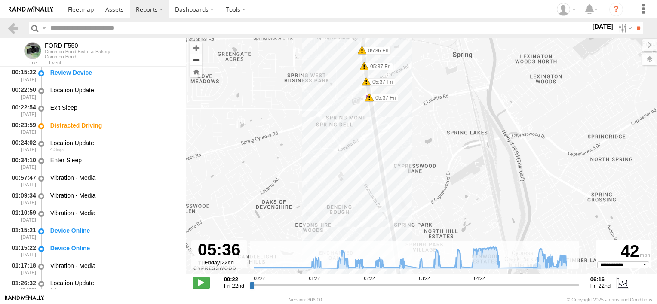
click at [195, 58] on button "Zoom out" at bounding box center [196, 60] width 12 height 12
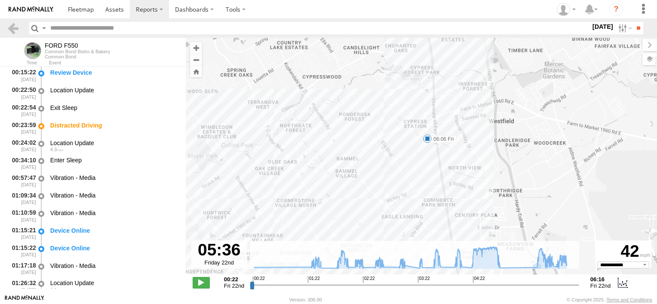
drag, startPoint x: 382, startPoint y: 170, endPoint x: 401, endPoint y: 6, distance: 164.5
click at [401, 6] on body "?" at bounding box center [328, 152] width 657 height 304
click at [277, 204] on div "FORD F550 03:25 Fri 03:25 Fri 03:40 Fri 03:40 Fri 04:03 Fri 04:03 Fri 04:53 Fri…" at bounding box center [421, 161] width 471 height 246
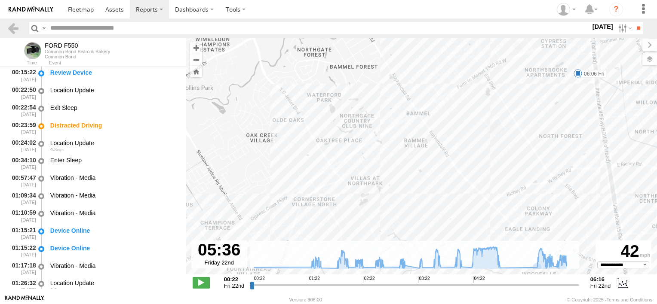
click at [277, 204] on div "FORD F550 03:25 Fri 03:25 Fri 03:40 Fri 03:40 Fri 04:03 Fri 04:03 Fri 04:53 Fri…" at bounding box center [421, 161] width 471 height 246
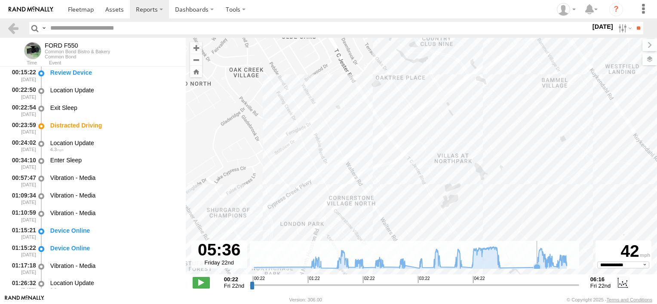
click at [535, 265] on icon at bounding box center [536, 267] width 7 height 7
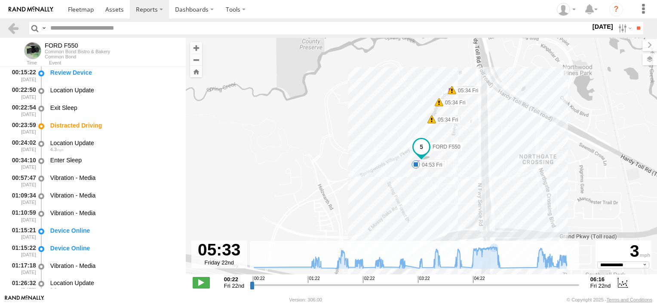
click at [425, 165] on label "04:53 Fri" at bounding box center [430, 165] width 29 height 8
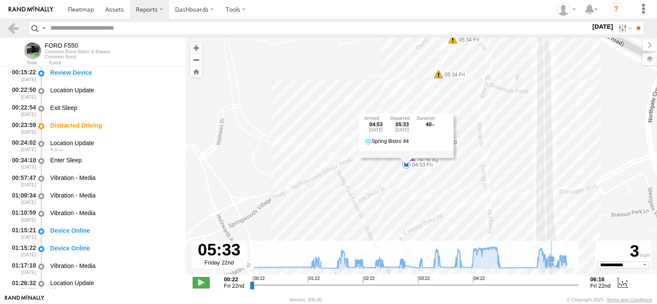
click at [551, 257] on icon at bounding box center [550, 259] width 7 height 7
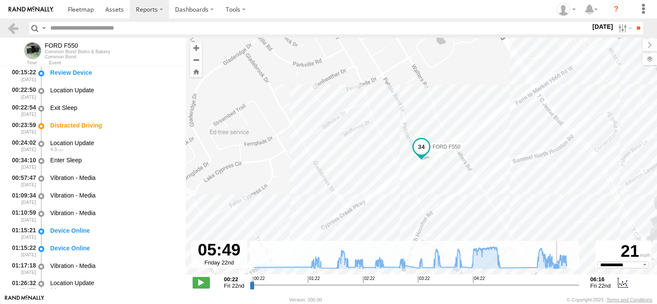
click at [556, 257] on icon at bounding box center [410, 258] width 321 height 22
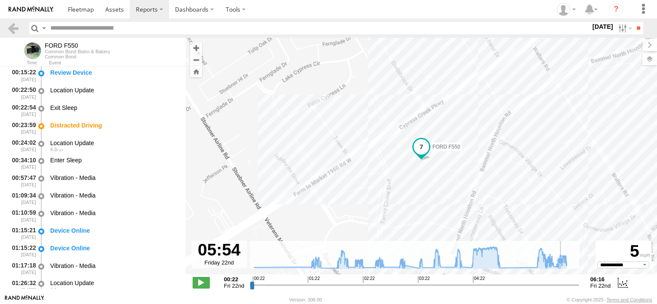
click at [560, 256] on icon at bounding box center [410, 258] width 321 height 22
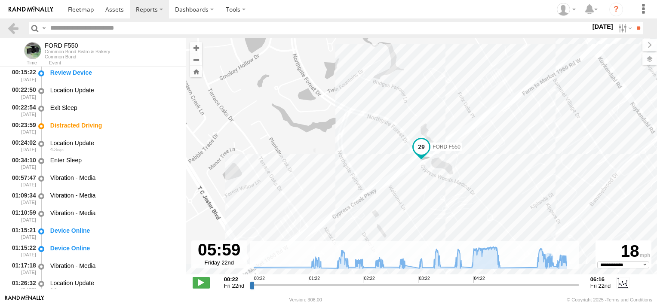
click at [440, 148] on span "FORD F550" at bounding box center [446, 147] width 28 height 6
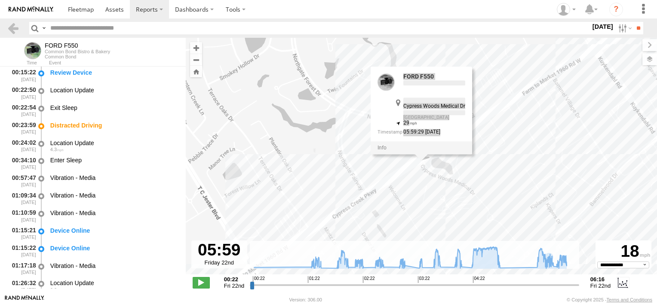
click at [440, 148] on div at bounding box center [420, 148] width 101 height 13
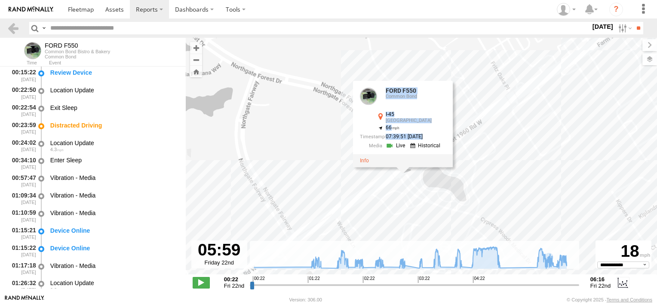
click at [394, 146] on link at bounding box center [396, 146] width 22 height 8
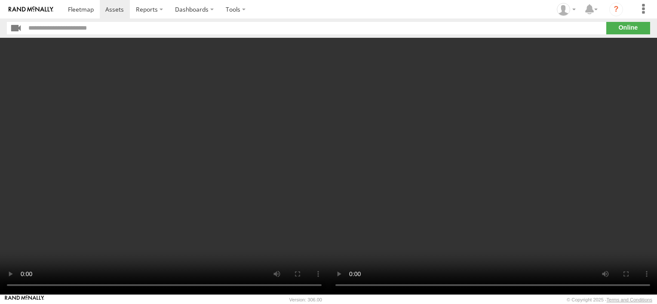
click at [45, 9] on img at bounding box center [31, 9] width 45 height 6
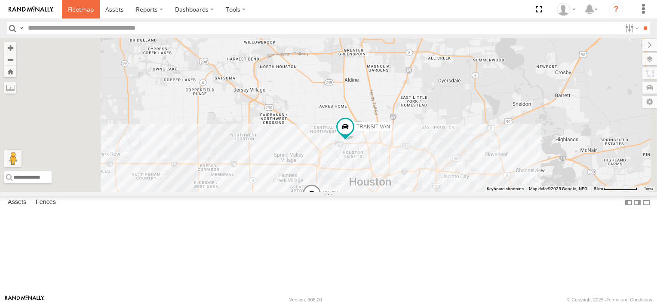
click at [82, 10] on span at bounding box center [81, 9] width 26 height 8
click at [117, 10] on span at bounding box center [114, 9] width 18 height 8
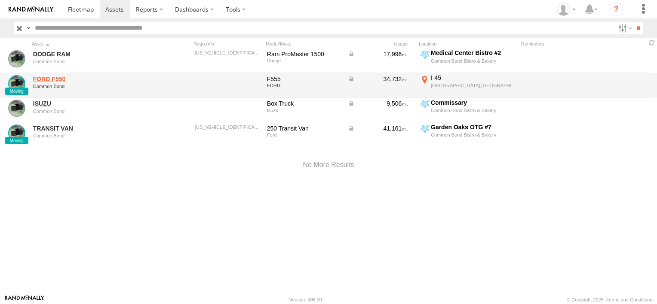
click at [79, 79] on link "FORD F550" at bounding box center [92, 79] width 118 height 8
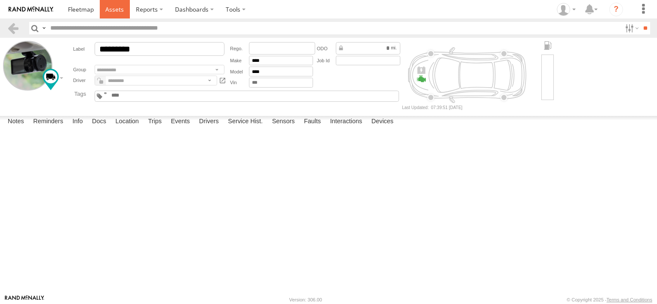
click at [119, 8] on span at bounding box center [114, 9] width 18 height 8
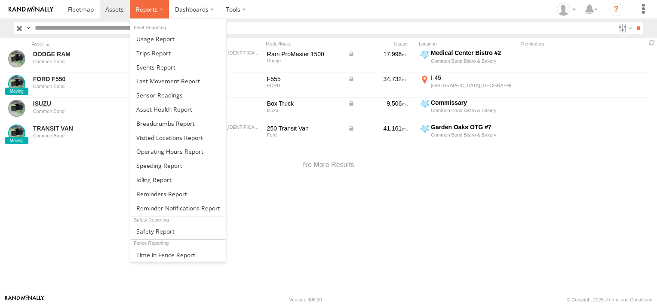
click at [146, 12] on span at bounding box center [147, 9] width 22 height 8
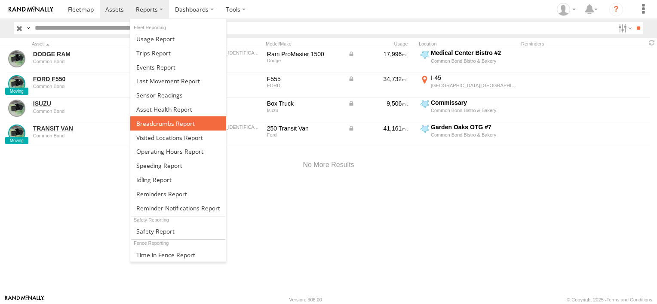
click at [161, 123] on span at bounding box center [165, 123] width 58 height 8
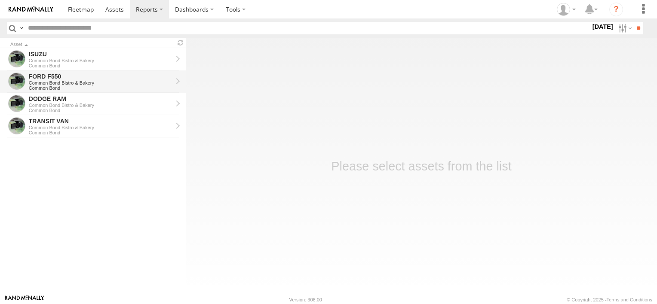
click at [71, 84] on div "Common Bond Bistro & Bakery" at bounding box center [101, 82] width 144 height 5
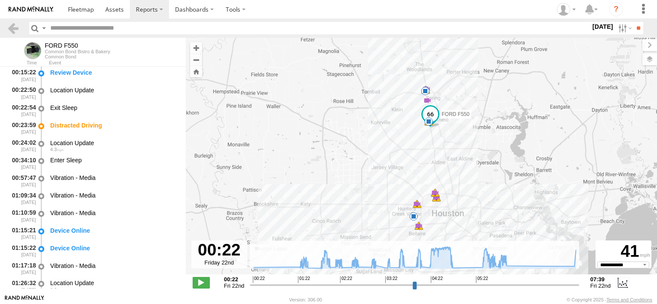
select select "**********"
click at [410, 136] on div "FORD F550 03:25 Fri 03:25 Fri 03:40 Fri 03:40 Fri 04:03 Fri 04:03 Fri 04:53 Fri…" at bounding box center [421, 161] width 471 height 246
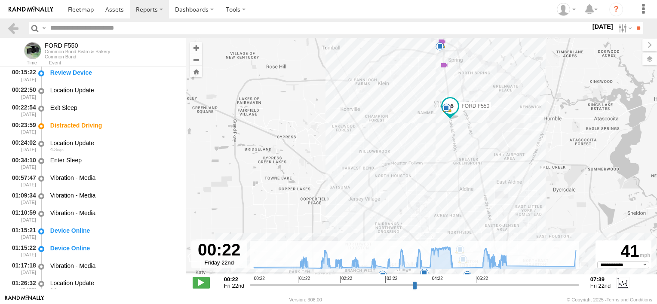
click at [410, 136] on div "FORD F550 03:25 Fri 03:25 Fri 03:40 Fri 03:40 Fri 04:03 Fri 04:03 Fri 04:53 Fri…" at bounding box center [421, 161] width 471 height 246
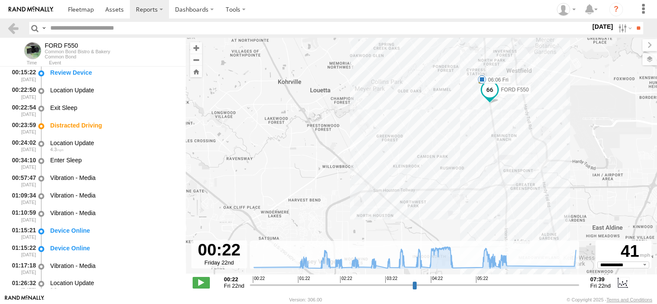
click at [410, 136] on div "FORD F550 03:25 Fri 03:25 Fri 03:40 Fri 03:40 Fri 04:03 Fri 04:03 Fri 04:53 Fri…" at bounding box center [421, 161] width 471 height 246
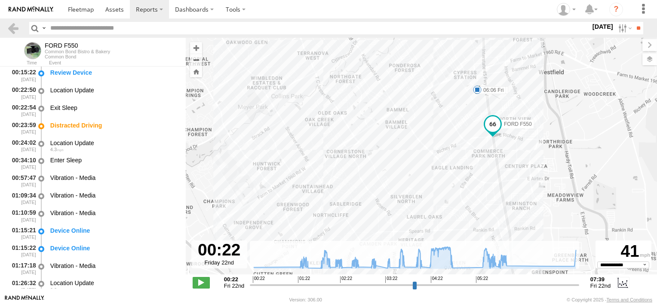
drag, startPoint x: 458, startPoint y: 91, endPoint x: 381, endPoint y: 158, distance: 102.6
click at [381, 158] on div "FORD F550 03:25 Fri 03:25 Fri 03:40 Fri 03:40 Fri 04:03 Fri 04:03 Fri 04:53 Fri…" at bounding box center [421, 161] width 471 height 246
click at [324, 168] on div "FORD F550 03:25 Fri 03:25 Fri 03:40 Fri 03:40 Fri 04:03 Fri 04:03 Fri 04:53 Fri…" at bounding box center [421, 161] width 471 height 246
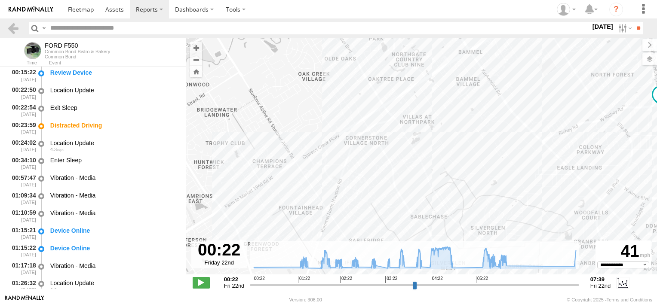
click at [329, 149] on div "FORD F550 03:25 Fri 03:25 Fri 03:40 Fri 03:40 Fri 04:03 Fri 04:03 Fri 04:53 Fri…" at bounding box center [421, 161] width 471 height 246
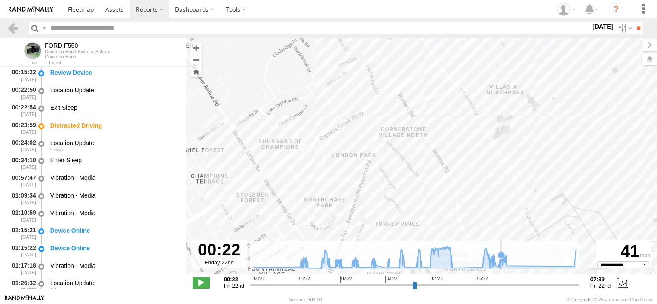
click at [501, 259] on icon at bounding box center [501, 255] width 7 height 7
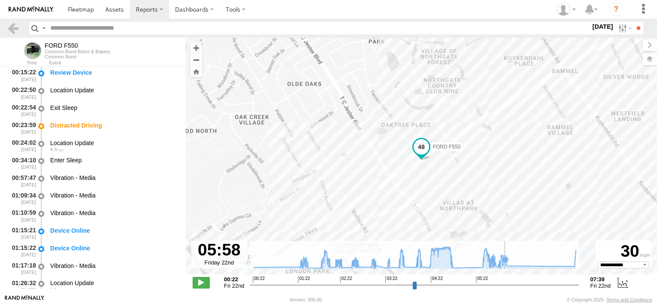
click at [504, 258] on icon at bounding box center [504, 260] width 7 height 7
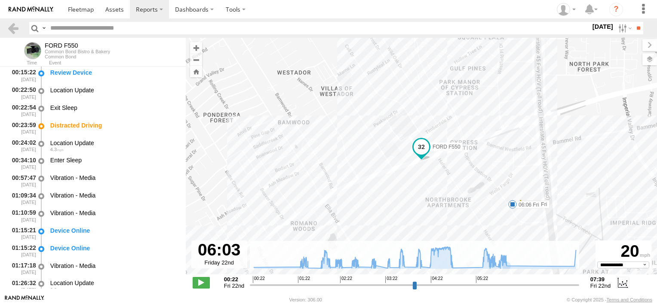
click at [312, 209] on div "FORD F550 03:25 Fri 03:25 Fri 03:40 Fri 03:40 Fri 04:03 Fri 04:03 Fri 04:53 Fri…" at bounding box center [421, 161] width 471 height 246
click at [313, 208] on div "FORD F550 03:25 Fri 03:25 Fri 03:40 Fri 03:40 Fri 04:03 Fri 04:03 Fri 04:53 Fri…" at bounding box center [421, 161] width 471 height 246
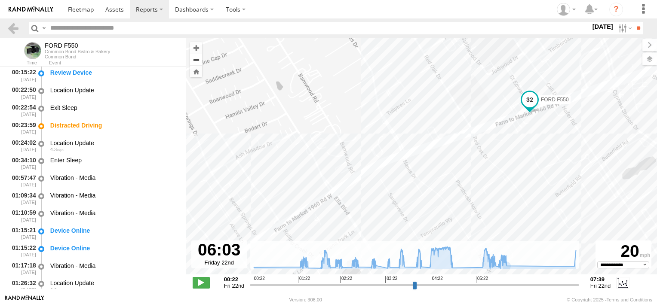
click at [197, 60] on button "Zoom out" at bounding box center [196, 60] width 12 height 12
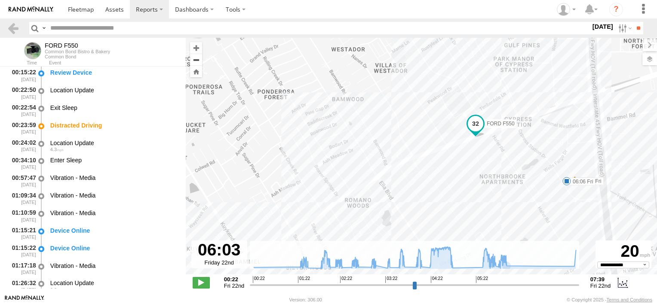
click at [197, 60] on button "Zoom out" at bounding box center [196, 60] width 12 height 12
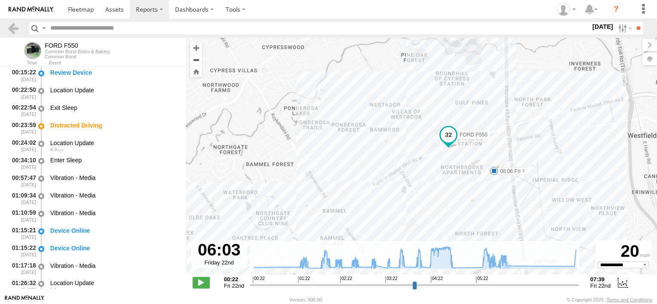
click at [197, 60] on button "Zoom out" at bounding box center [196, 60] width 12 height 12
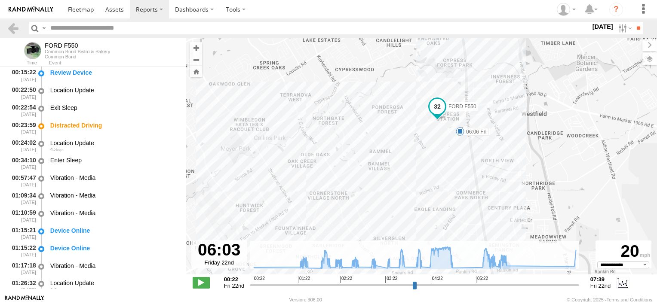
drag, startPoint x: 306, startPoint y: 222, endPoint x: 308, endPoint y: 189, distance: 33.1
click at [308, 189] on div "FORD F550 03:25 Fri 03:25 Fri 03:40 Fri 03:40 Fri 04:03 Fri 04:03 Fri 04:53 Fri…" at bounding box center [421, 161] width 471 height 246
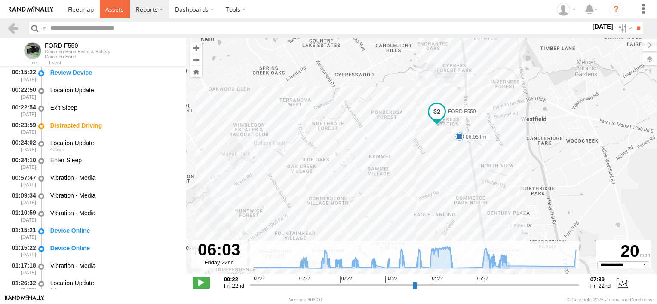
click at [112, 11] on span at bounding box center [114, 9] width 18 height 8
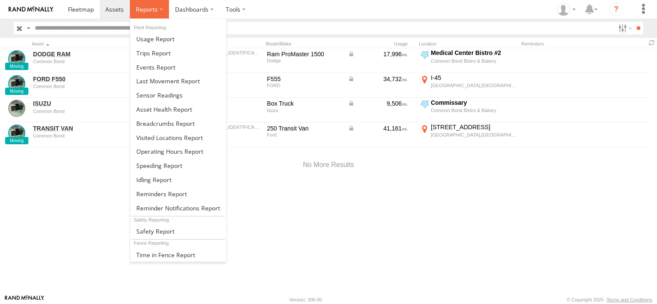
click at [145, 10] on span at bounding box center [147, 9] width 22 height 8
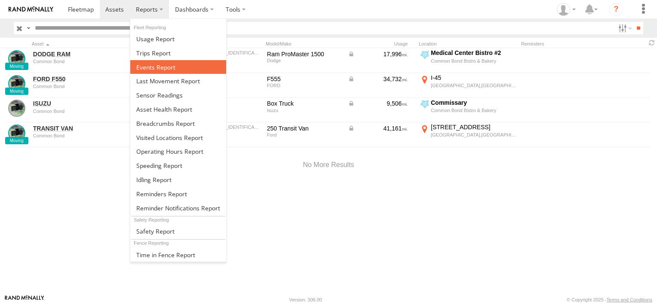
click at [161, 67] on span at bounding box center [155, 67] width 39 height 8
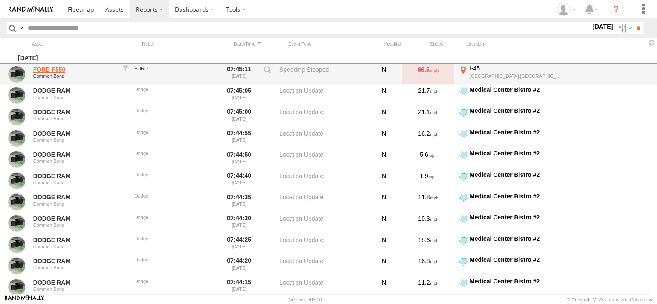
click at [62, 68] on link "FORD F550" at bounding box center [74, 70] width 83 height 8
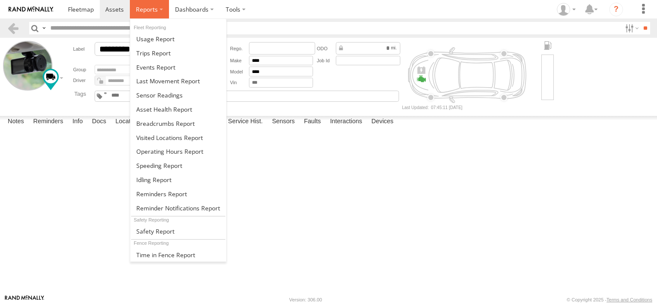
click at [145, 10] on span at bounding box center [147, 9] width 22 height 8
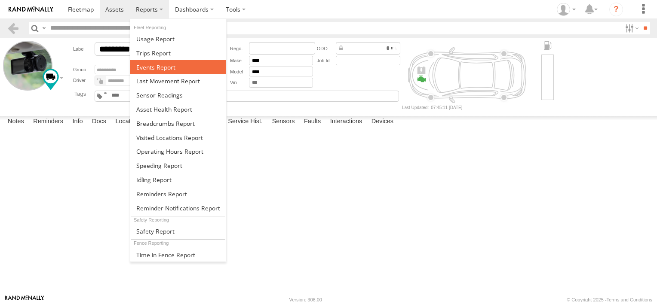
click at [156, 65] on span at bounding box center [155, 67] width 39 height 8
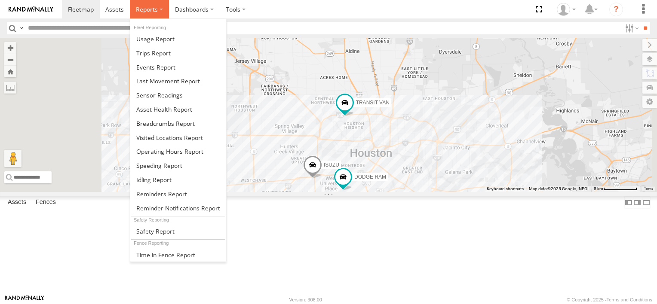
click at [148, 10] on span at bounding box center [147, 9] width 22 height 8
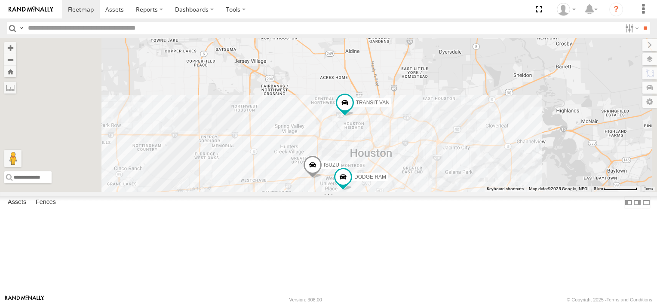
click at [0, 0] on div "FORD F550 Common Bond I-45 Greater Greenspoint 29.9179 -95.41267 Video TRANSIT …" at bounding box center [0, 0] width 0 height 0
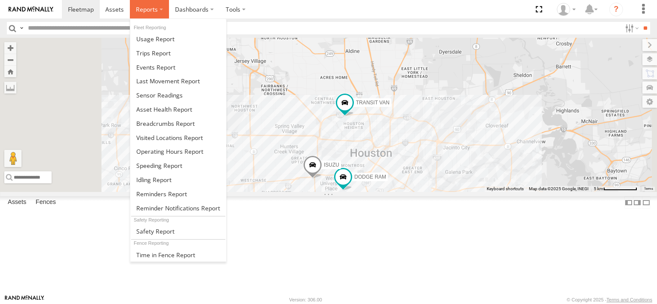
click at [153, 11] on span at bounding box center [147, 9] width 22 height 8
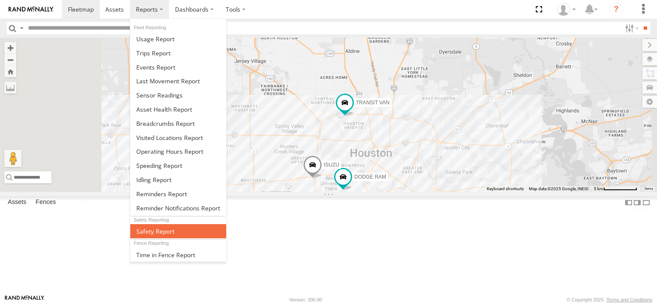
click at [165, 227] on span at bounding box center [155, 231] width 38 height 8
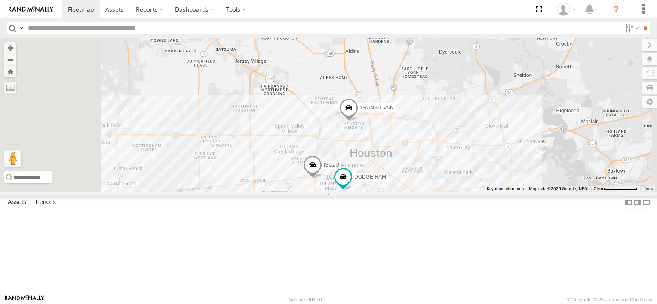
click at [383, 28] on span "FORD F550" at bounding box center [369, 25] width 28 height 6
click at [403, 33] on div at bounding box center [344, 26] width 117 height 13
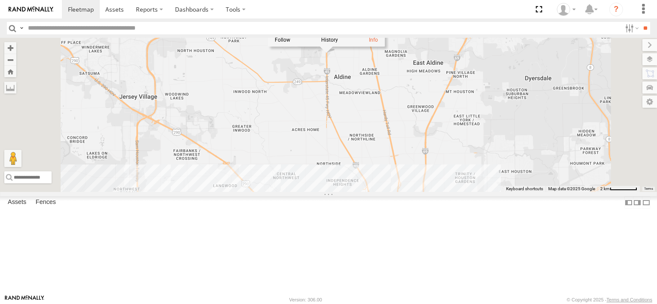
click at [385, 46] on div at bounding box center [326, 40] width 117 height 13
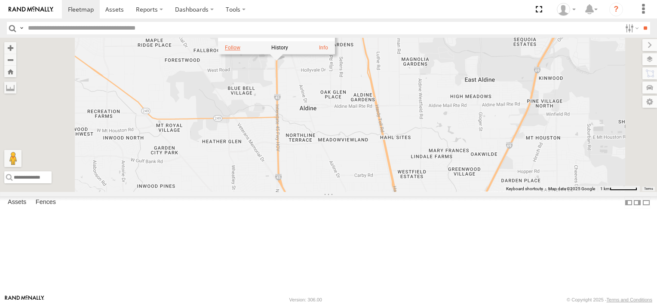
click at [240, 51] on label at bounding box center [232, 48] width 15 height 6
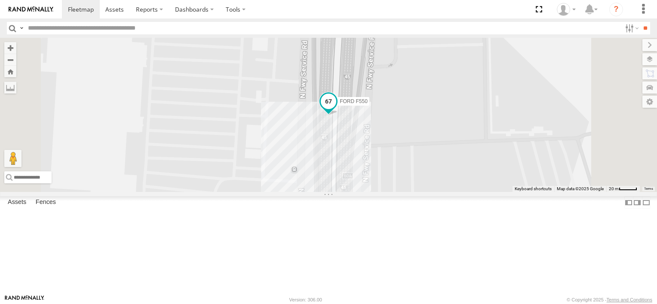
click at [367, 104] on span "FORD F550" at bounding box center [353, 101] width 28 height 6
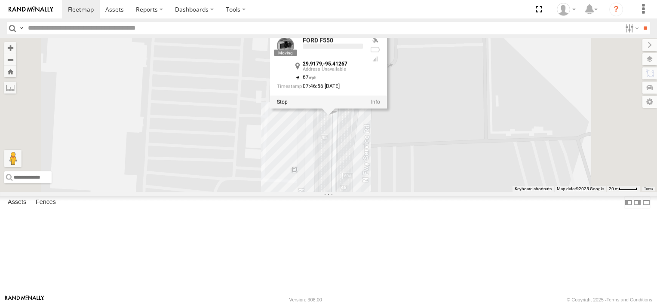
click at [387, 108] on div at bounding box center [328, 101] width 117 height 13
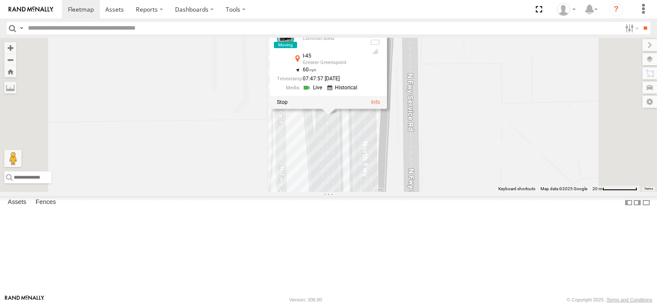
click at [387, 109] on div at bounding box center [328, 102] width 117 height 13
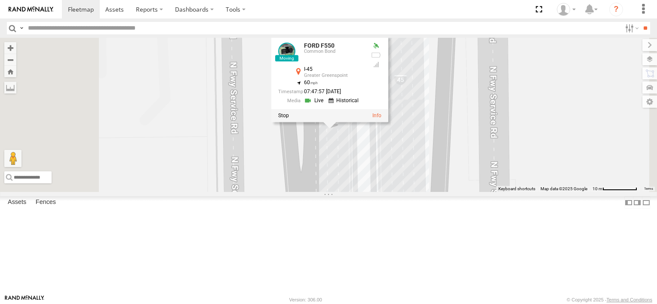
click at [0, 0] on span at bounding box center [0, 0] width 0 height 0
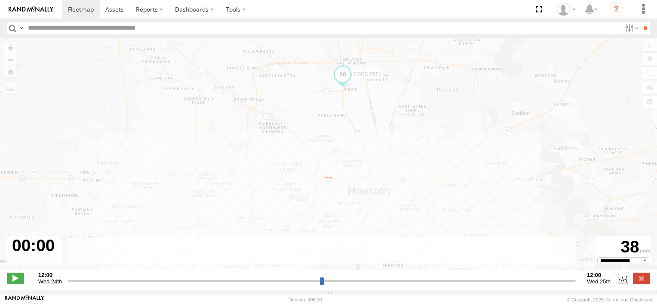
type input "**********"
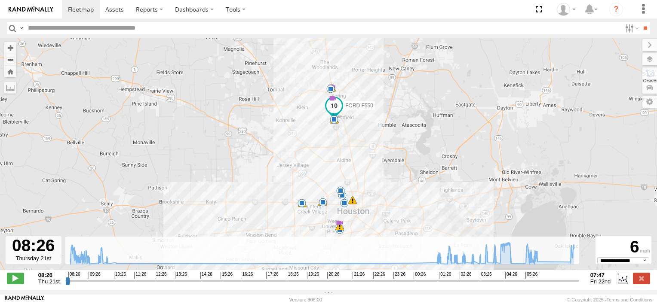
click at [316, 135] on div "FORD F550 08:26 Thu 08:26 Thu 02:46 Fri 03:09 Fri 03:25 Fri 03:28 Fri 03:40 Fri…" at bounding box center [328, 158] width 657 height 241
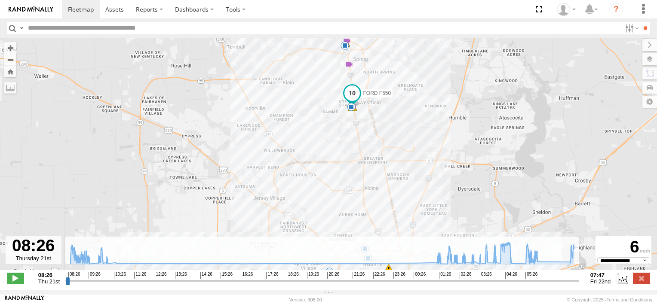
click at [316, 135] on div "FORD F550 08:26 Thu 08:26 Thu 02:46 Fri 03:09 Fri 03:25 Fri 03:28 Fri 03:40 Fri…" at bounding box center [328, 158] width 657 height 241
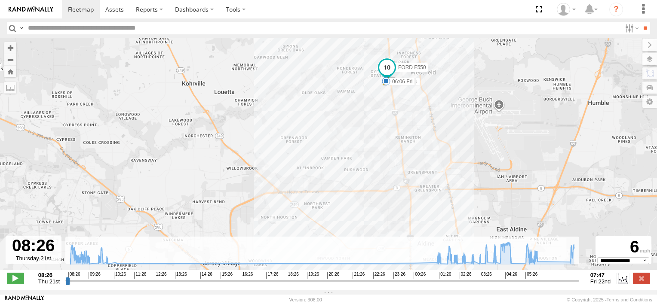
click at [316, 135] on div "FORD F550 08:26 Thu 08:26 Thu 02:46 Fri 03:09 Fri 03:25 Fri 03:28 Fri 03:40 Fri…" at bounding box center [328, 158] width 657 height 241
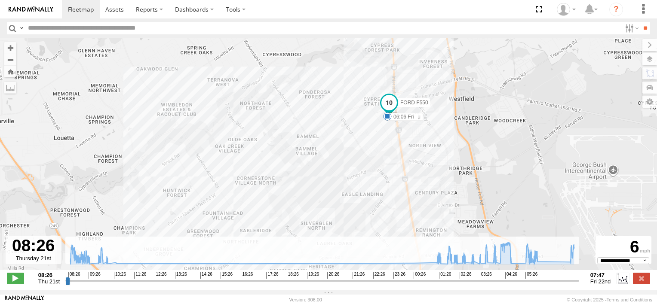
drag, startPoint x: 364, startPoint y: 107, endPoint x: 294, endPoint y: 194, distance: 111.3
click at [294, 194] on div "FORD F550 08:26 Thu 08:26 Thu 02:46 Fri 03:09 Fri 03:25 Fri 03:28 Fri 03:40 Fri…" at bounding box center [328, 158] width 657 height 241
click at [239, 194] on div "FORD F550 08:26 Thu 08:26 Thu 02:46 Fri 03:09 Fri 03:25 Fri 03:28 Fri 03:40 Fri…" at bounding box center [328, 158] width 657 height 241
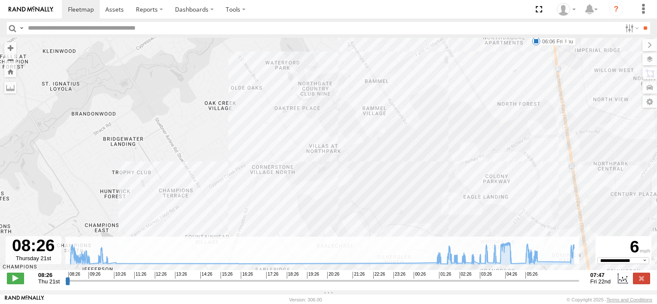
click at [40, 12] on img at bounding box center [31, 9] width 45 height 6
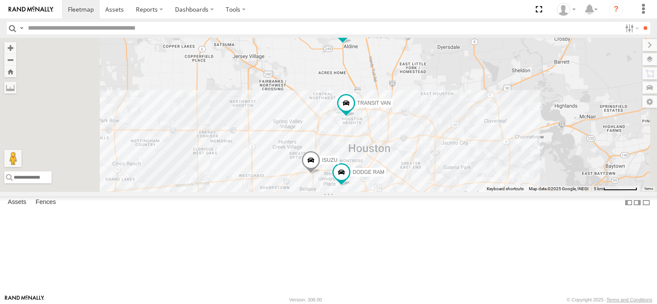
click at [0, 0] on div "Common Bond" at bounding box center [0, 0] width 0 height 0
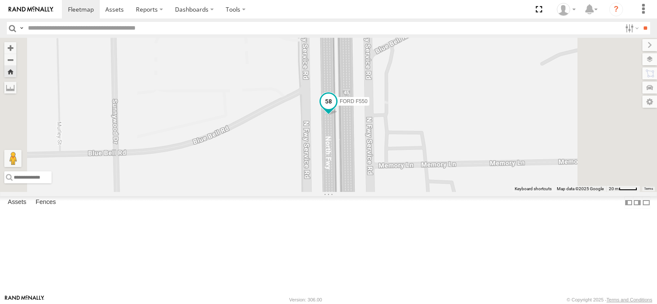
click at [336, 109] on span at bounding box center [328, 100] width 15 height 15
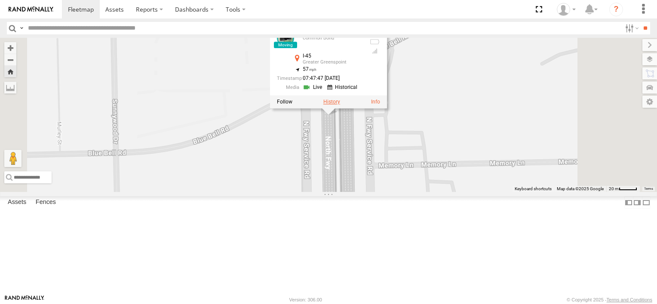
click at [340, 105] on label at bounding box center [331, 102] width 17 height 6
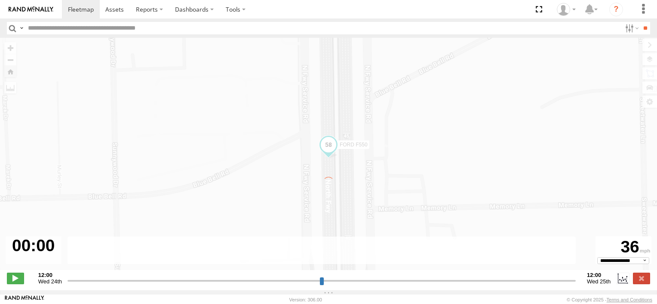
type input "**********"
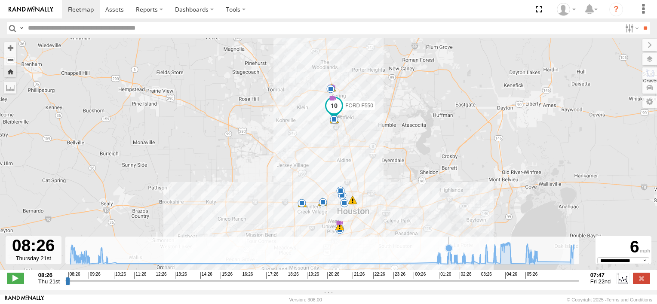
click at [449, 252] on icon at bounding box center [448, 248] width 7 height 7
click at [453, 254] on icon at bounding box center [322, 253] width 512 height 22
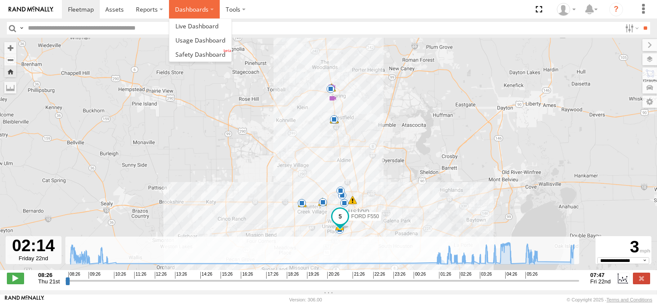
click at [199, 10] on label "Dashboards" at bounding box center [194, 9] width 51 height 18
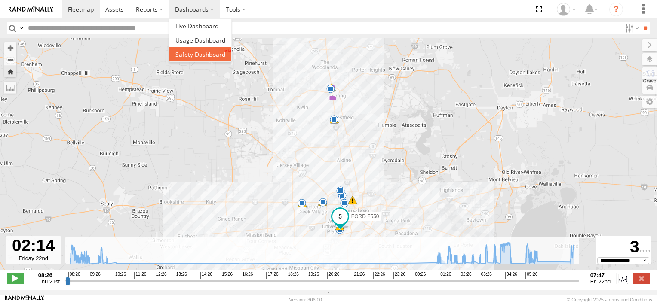
click at [197, 52] on span at bounding box center [200, 54] width 50 height 8
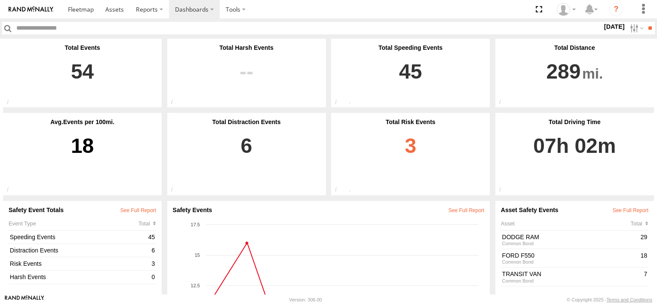
click at [406, 149] on link "3" at bounding box center [409, 157] width 147 height 64
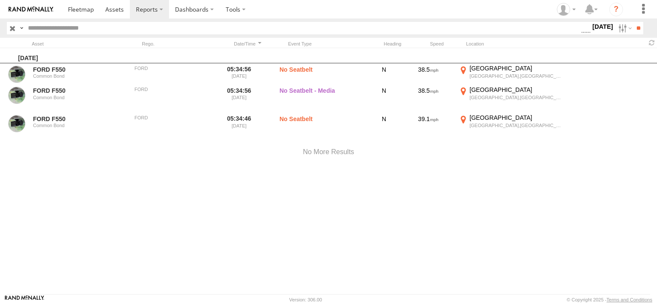
click at [406, 149] on div at bounding box center [328, 152] width 657 height 37
click at [119, 12] on span at bounding box center [114, 9] width 18 height 8
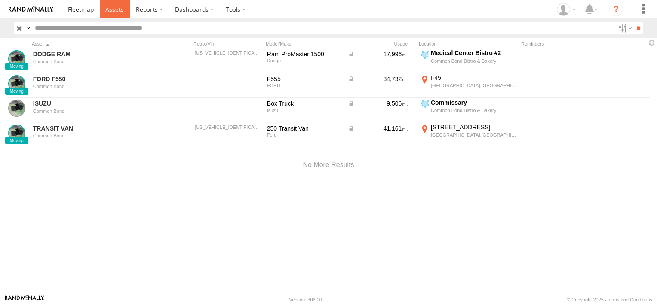
drag, startPoint x: 0, startPoint y: 0, endPoint x: 119, endPoint y: 12, distance: 119.2
click at [119, 12] on span at bounding box center [114, 9] width 18 height 8
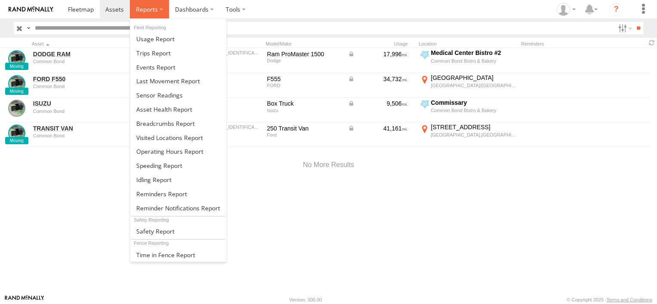
click at [152, 10] on span at bounding box center [147, 9] width 22 height 8
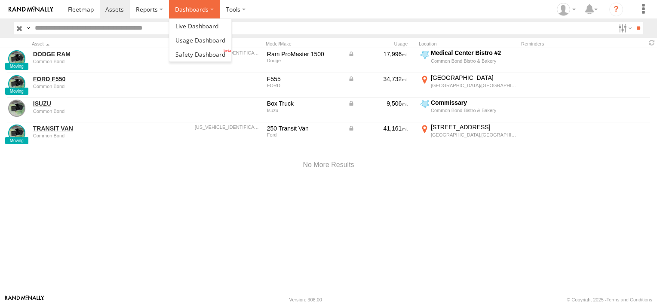
click at [188, 9] on label "Dashboards" at bounding box center [194, 9] width 51 height 18
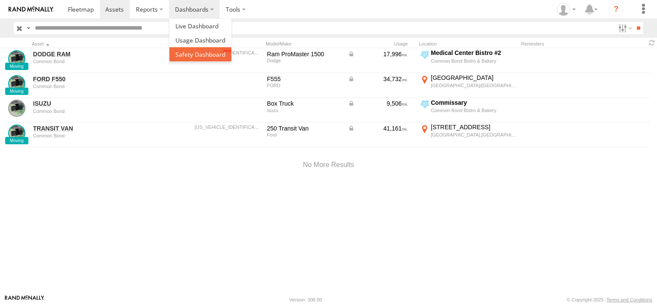
click at [183, 53] on span at bounding box center [200, 54] width 50 height 8
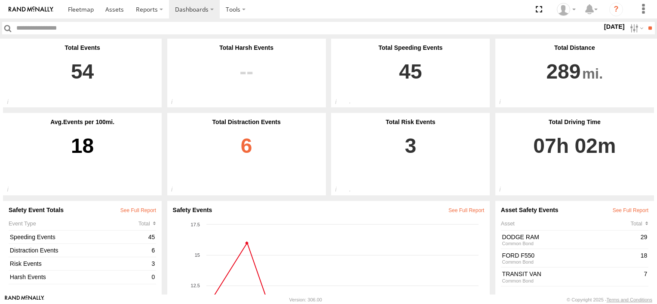
drag, startPoint x: 249, startPoint y: 206, endPoint x: 266, endPoint y: 131, distance: 77.6
click at [266, 131] on div "Total Events 54 Total Events Total number of safety events reported within the …" at bounding box center [328, 266] width 651 height 454
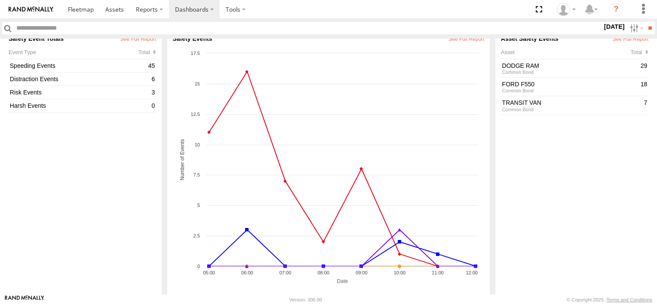
scroll to position [170, 0]
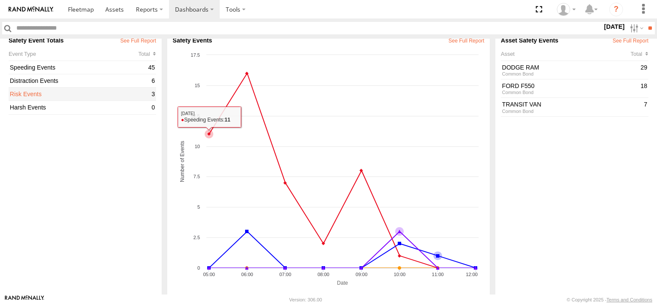
click at [132, 95] on link "Risk Events" at bounding box center [79, 94] width 139 height 8
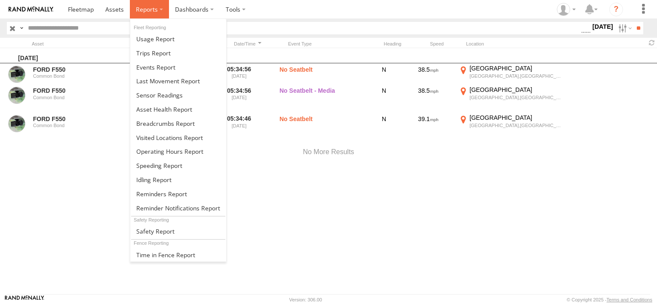
click at [148, 10] on span at bounding box center [147, 9] width 22 height 8
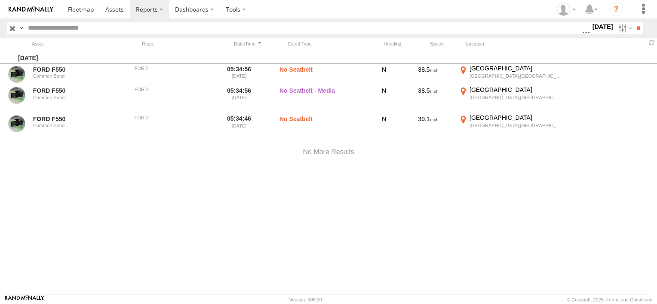
click at [111, 225] on div "[DATE] FORD F550 Common Bond FORD 05:34:56 [DATE] No Seatbelt N 38.5 [GEOGRAPHI…" at bounding box center [328, 171] width 657 height 247
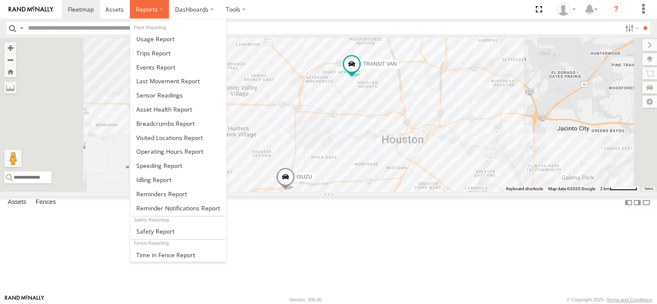
click at [146, 12] on span at bounding box center [147, 9] width 22 height 8
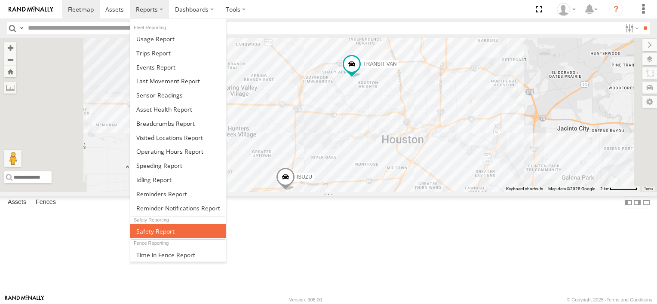
click at [154, 227] on span at bounding box center [155, 231] width 38 height 8
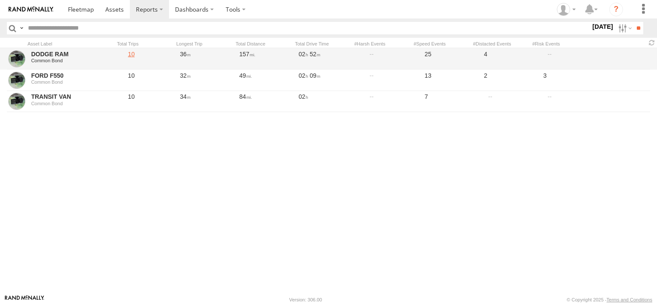
click at [163, 55] on link "10" at bounding box center [147, 59] width 56 height 20
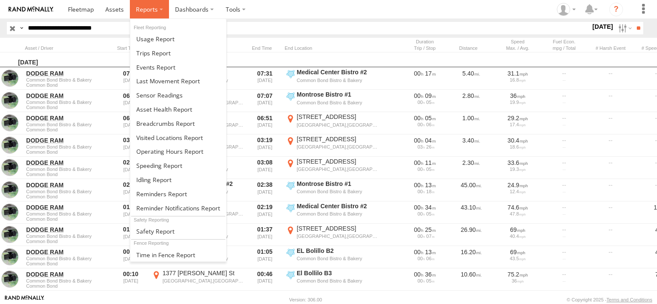
click at [150, 10] on span at bounding box center [147, 9] width 22 height 8
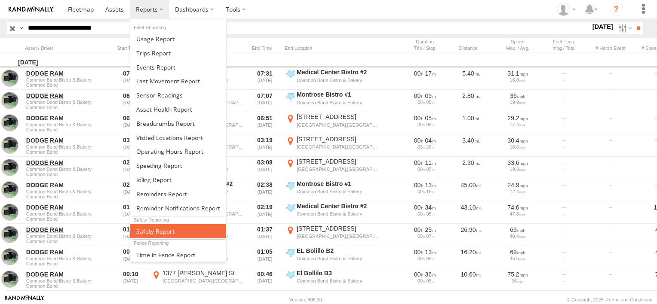
click at [167, 228] on span at bounding box center [155, 231] width 38 height 8
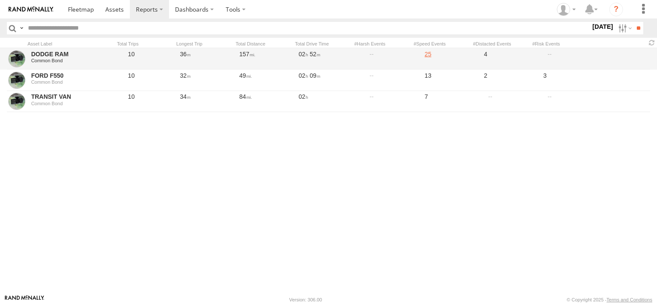
click at [427, 53] on link "25" at bounding box center [444, 59] width 56 height 20
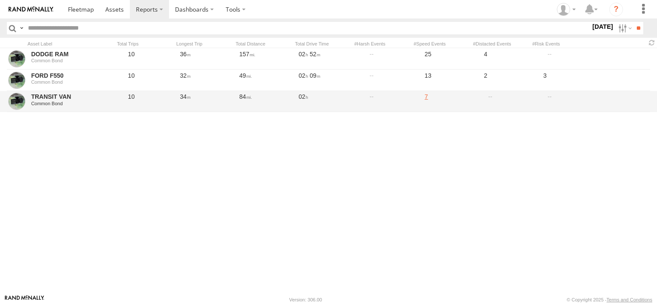
click at [426, 99] on link "7" at bounding box center [444, 102] width 56 height 20
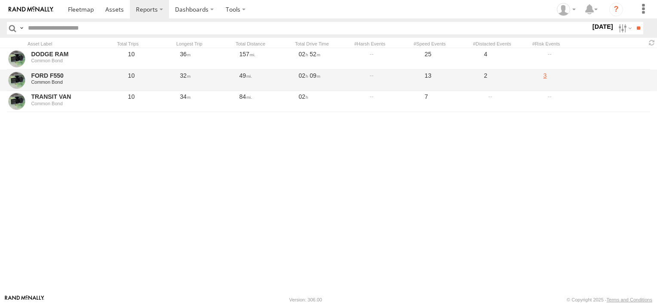
click at [543, 80] on link "3" at bounding box center [563, 80] width 56 height 20
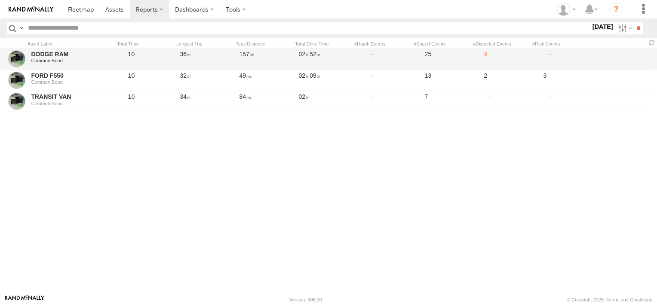
click at [492, 64] on link "4" at bounding box center [503, 59] width 56 height 20
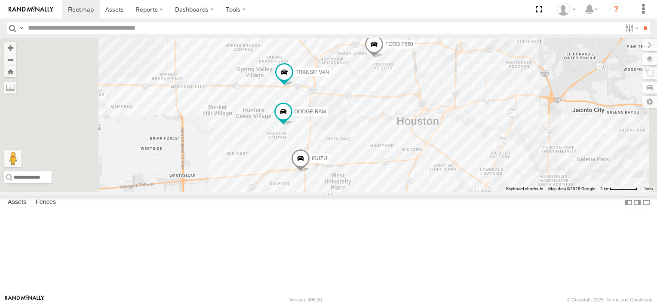
click at [413, 47] on span "FORD F550" at bounding box center [399, 44] width 28 height 6
click at [432, 51] on div at bounding box center [373, 44] width 117 height 13
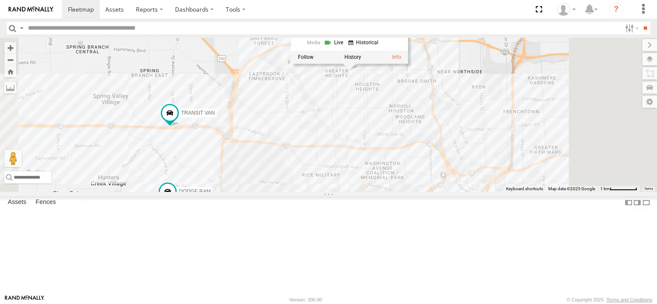
click at [345, 46] on link at bounding box center [335, 42] width 22 height 8
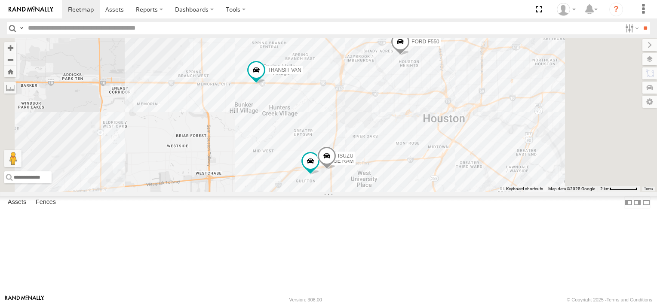
click at [439, 44] on span "FORD F550" at bounding box center [425, 41] width 28 height 6
click at [458, 49] on div at bounding box center [400, 42] width 117 height 13
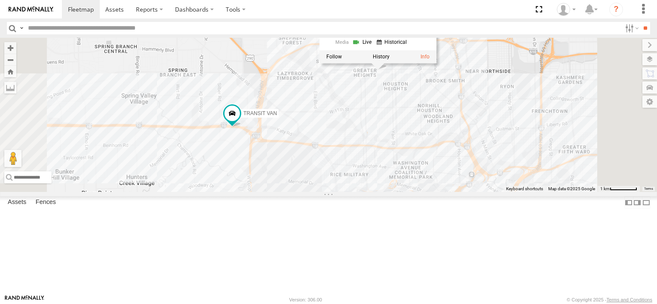
click at [550, 76] on div "FORD F550 ISUZU TRANSIT VAN DODGE RAM FORD F550 Common [GEOGRAPHIC_DATA] Bistro…" at bounding box center [328, 115] width 657 height 154
click at [417, 59] on span "FORD F550" at bounding box center [403, 56] width 28 height 6
click at [498, 151] on div "FORD F550 ISUZU TRANSIT VAN DODGE RAM FORD F550 Common Bond Heights Bistro #3 2…" at bounding box center [328, 115] width 657 height 154
click at [485, 141] on div "FORD F550 ISUZU TRANSIT VAN DODGE RAM" at bounding box center [328, 115] width 657 height 154
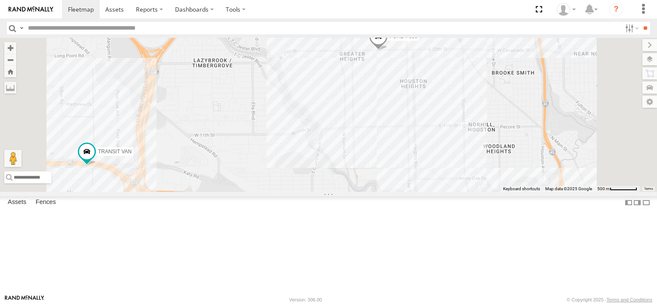
click at [417, 40] on span "FORD F550" at bounding box center [403, 37] width 28 height 6
click at [437, 44] on div at bounding box center [378, 37] width 117 height 13
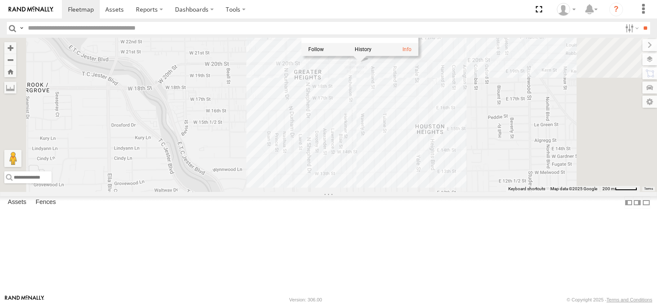
click at [483, 155] on div "FORD F550 ISUZU TRANSIT VAN DODGE RAM FORD F550 Common Bond Heights Bistro #3 2…" at bounding box center [328, 115] width 657 height 154
